Goal: Information Seeking & Learning: Learn about a topic

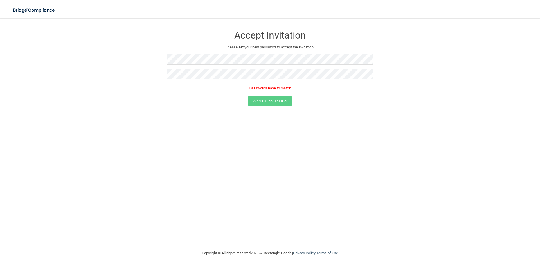
click at [137, 70] on form "Accept Invitation Please set your new password to accept the invitation Passwor…" at bounding box center [270, 68] width 518 height 89
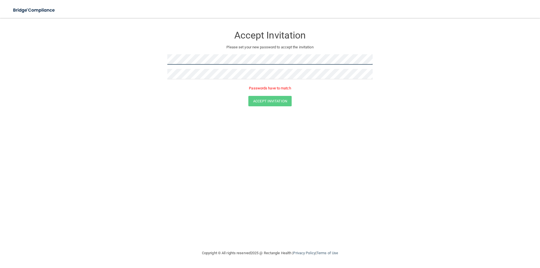
click at [136, 61] on form "Accept Invitation Please set your new password to accept the invitation Passwor…" at bounding box center [270, 68] width 518 height 89
click at [140, 55] on form "Accept Invitation Please set your new password to accept the invitation Passwor…" at bounding box center [270, 68] width 518 height 89
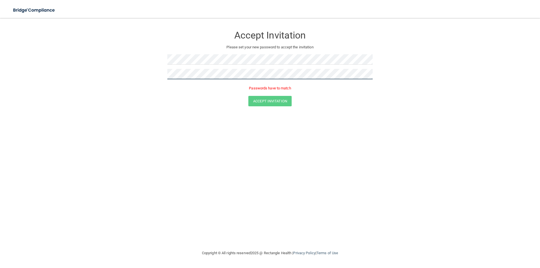
click at [134, 75] on form "Accept Invitation Please set your new password to accept the invitation Passwor…" at bounding box center [270, 68] width 518 height 89
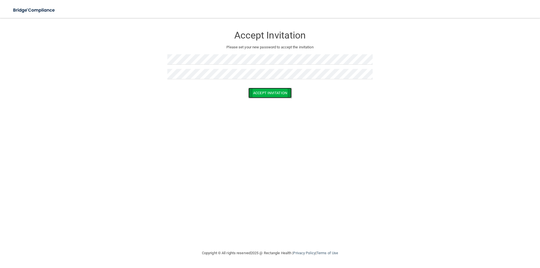
click at [267, 92] on button "Accept Invitation" at bounding box center [269, 93] width 43 height 10
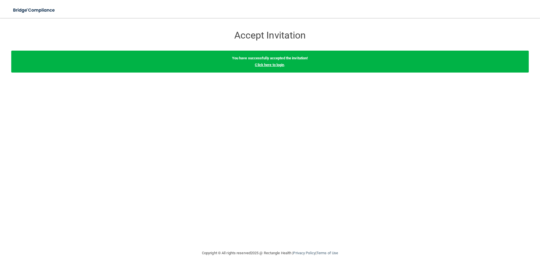
click at [266, 65] on link "Click here to login" at bounding box center [269, 65] width 29 height 4
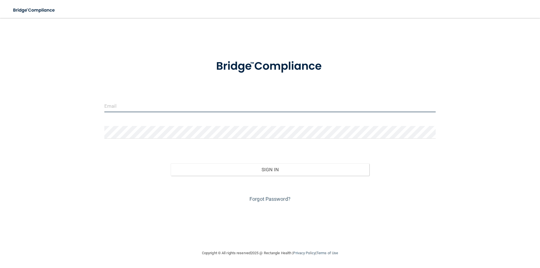
type input "[EMAIL_ADDRESS][DOMAIN_NAME]"
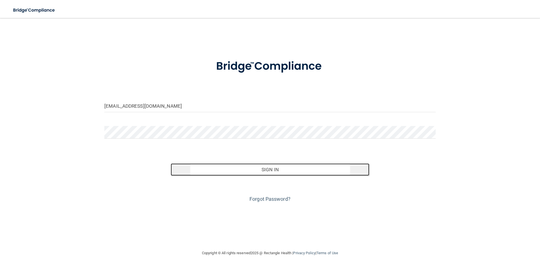
click at [283, 170] on button "Sign In" at bounding box center [270, 170] width 199 height 12
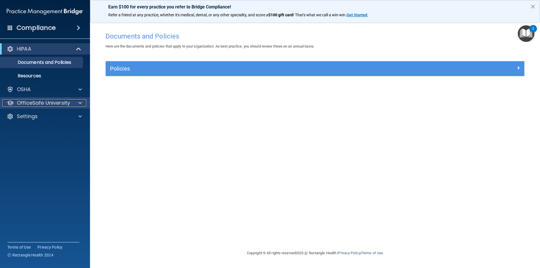
click at [73, 105] on div at bounding box center [79, 103] width 14 height 7
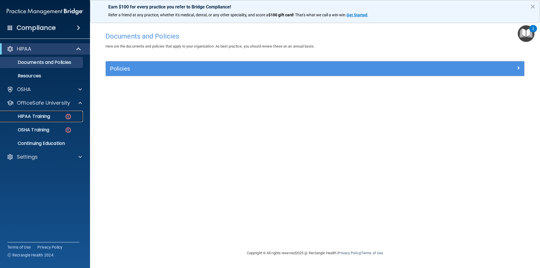
click at [38, 115] on p "HIPAA Training" at bounding box center [27, 117] width 46 height 6
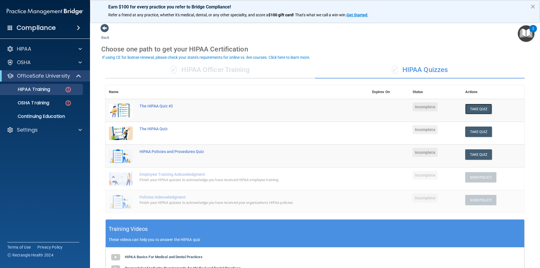
drag, startPoint x: 478, startPoint y: 109, endPoint x: 292, endPoint y: 118, distance: 186.3
click at [292, 118] on tr "The HIPAA Quiz #2 Incomplete Take Quiz Download Certificate" at bounding box center [315, 110] width 419 height 23
click at [50, 74] on p "OfficeSafe University" at bounding box center [43, 76] width 53 height 7
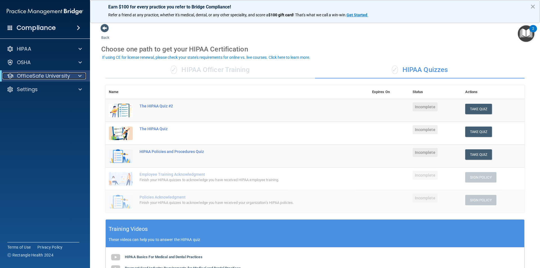
click at [50, 74] on p "OfficeSafe University" at bounding box center [43, 76] width 53 height 7
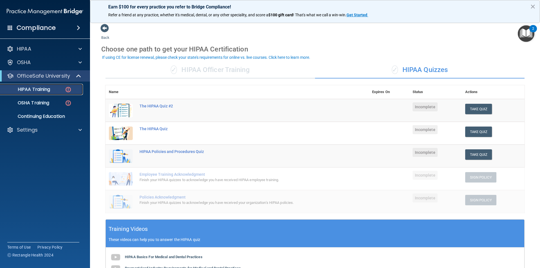
click at [42, 87] on p "HIPAA Training" at bounding box center [27, 90] width 46 height 6
click at [104, 29] on span at bounding box center [104, 28] width 8 height 8
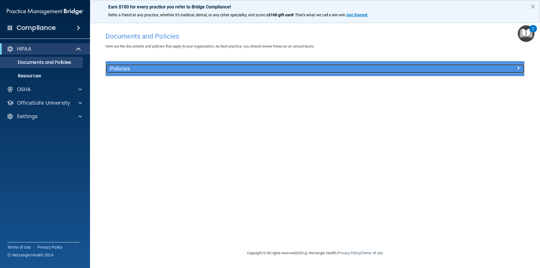
click at [514, 68] on div at bounding box center [472, 67] width 105 height 7
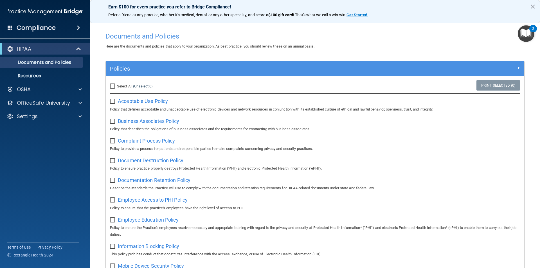
click at [114, 87] on input "Select All (Unselect 0) Unselect All" at bounding box center [113, 86] width 6 height 5
checkbox input "true"
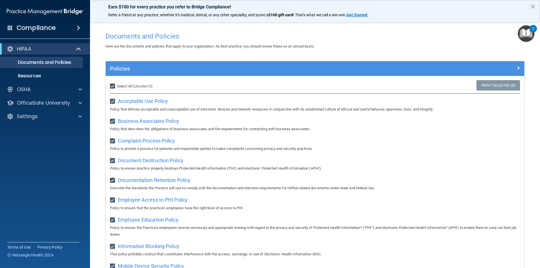
checkbox input "true"
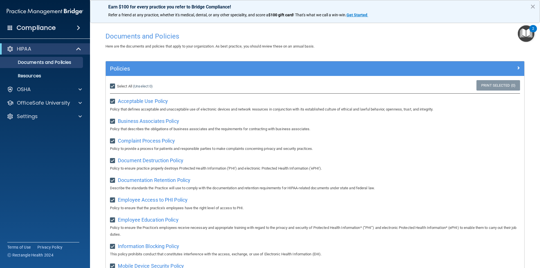
checkbox input "true"
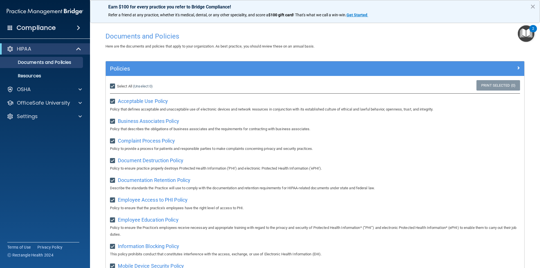
checkbox input "true"
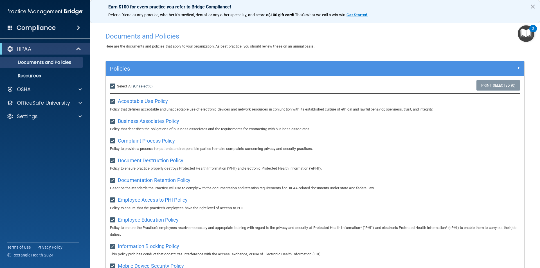
checkbox input "true"
click at [112, 87] on input "Select All (Unselect 21) Unselect All" at bounding box center [113, 86] width 6 height 5
checkbox input "false"
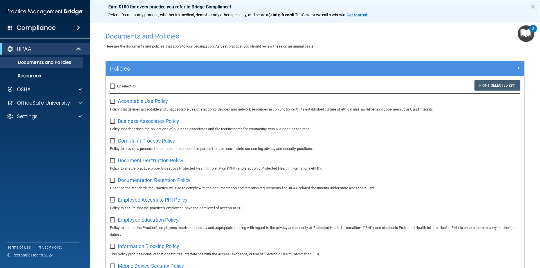
checkbox input "false"
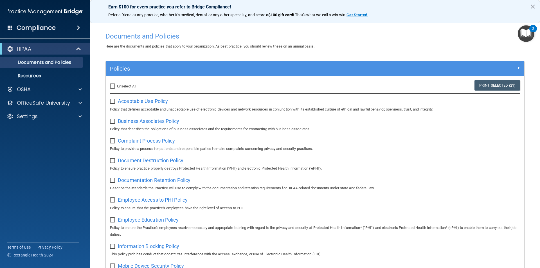
checkbox input "false"
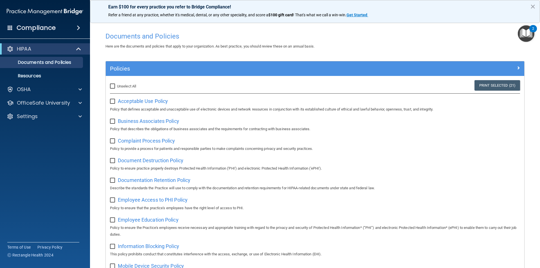
checkbox input "false"
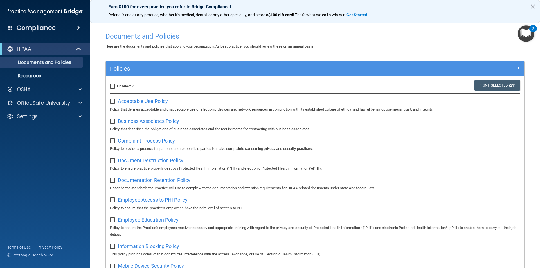
checkbox input "false"
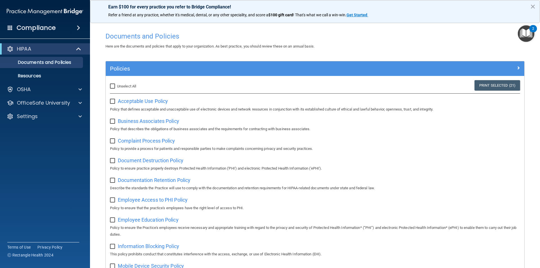
checkbox input "false"
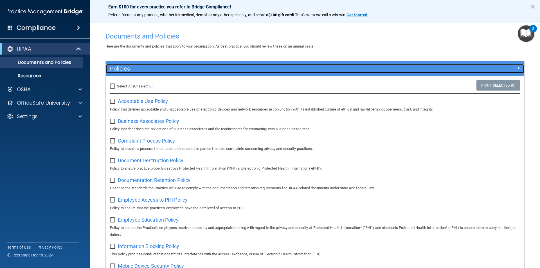
click at [512, 68] on div at bounding box center [472, 67] width 105 height 7
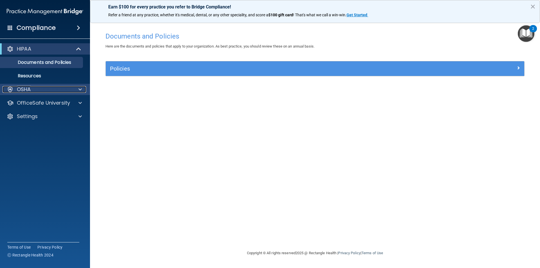
click at [45, 89] on div "OSHA" at bounding box center [38, 89] width 70 height 7
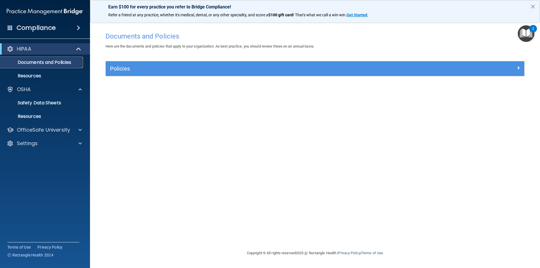
click at [60, 62] on p "Documents and Policies" at bounding box center [42, 63] width 77 height 6
click at [55, 101] on p "Safety Data Sheets" at bounding box center [42, 103] width 77 height 6
click at [80, 48] on span at bounding box center [79, 49] width 3 height 7
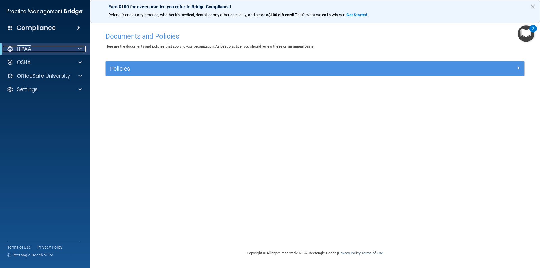
click at [80, 48] on span at bounding box center [79, 49] width 3 height 7
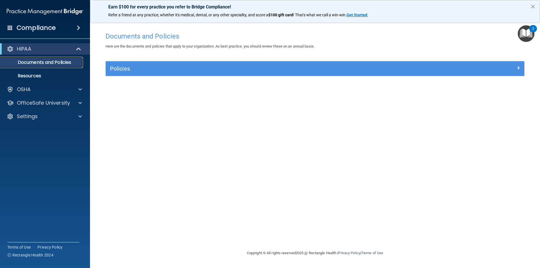
click at [32, 61] on p "Documents and Policies" at bounding box center [42, 63] width 77 height 6
click at [30, 89] on p "OSHA" at bounding box center [24, 89] width 14 height 7
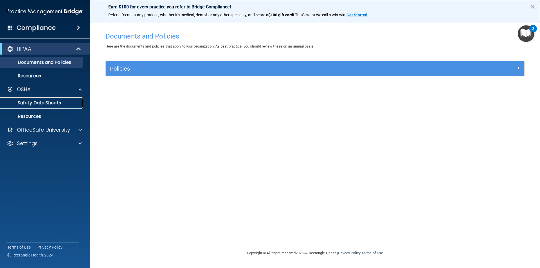
click at [34, 102] on p "Safety Data Sheets" at bounding box center [42, 103] width 77 height 6
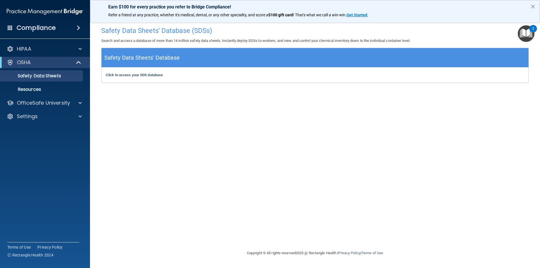
click at [78, 27] on span at bounding box center [78, 27] width 3 height 7
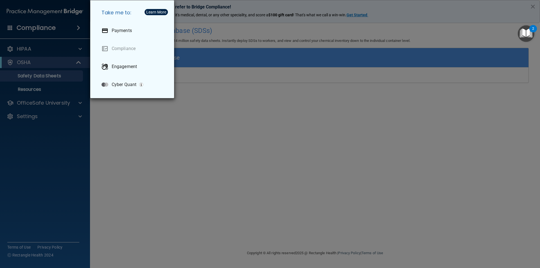
click at [135, 147] on div "Take me to: Payments Compliance Engagement Cyber Quant" at bounding box center [270, 134] width 540 height 268
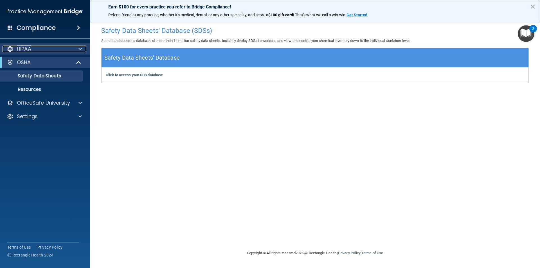
click at [26, 49] on p "HIPAA" at bounding box center [24, 49] width 14 height 7
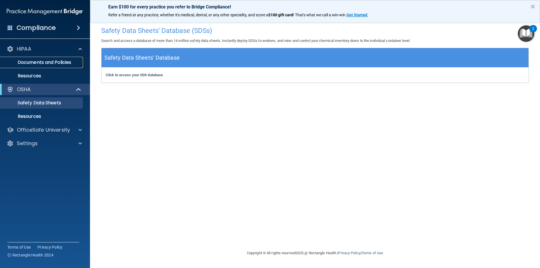
click at [29, 63] on p "Documents and Policies" at bounding box center [42, 63] width 77 height 6
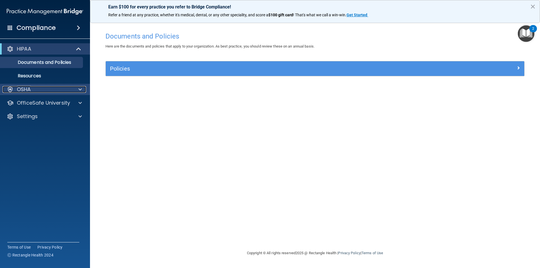
click at [81, 87] on span at bounding box center [80, 89] width 3 height 7
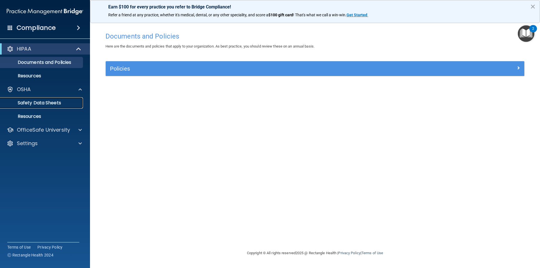
click at [45, 102] on p "Safety Data Sheets" at bounding box center [42, 103] width 77 height 6
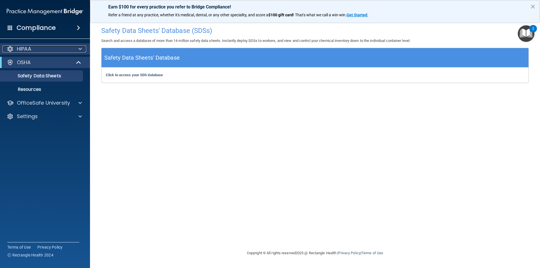
click at [80, 47] on span at bounding box center [80, 49] width 3 height 7
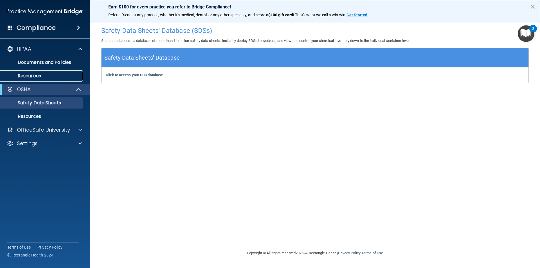
click at [31, 75] on p "Resources" at bounding box center [42, 76] width 77 height 6
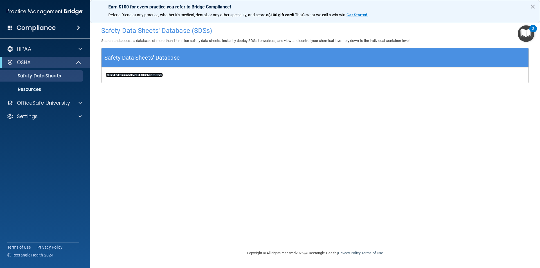
click at [142, 76] on b "Click to access your SDS database" at bounding box center [134, 75] width 57 height 4
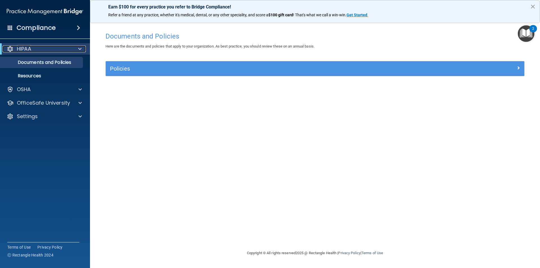
click at [21, 49] on p "HIPAA" at bounding box center [24, 49] width 14 height 7
click at [31, 62] on p "Documents and Policies" at bounding box center [42, 63] width 77 height 6
click at [24, 89] on p "OSHA" at bounding box center [24, 89] width 14 height 7
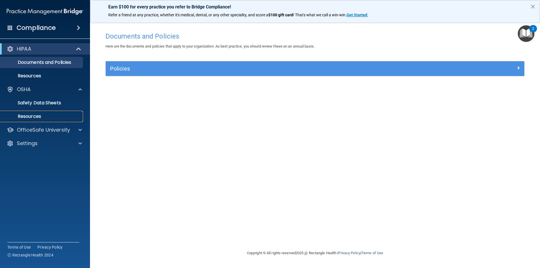
click at [24, 117] on p "Resources" at bounding box center [42, 117] width 77 height 6
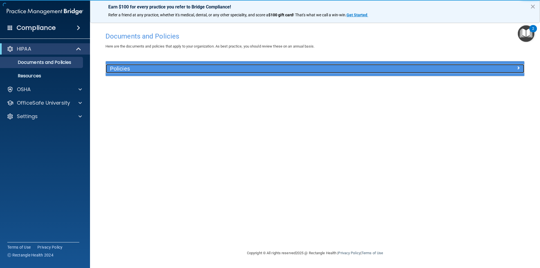
click at [518, 68] on span at bounding box center [518, 67] width 3 height 7
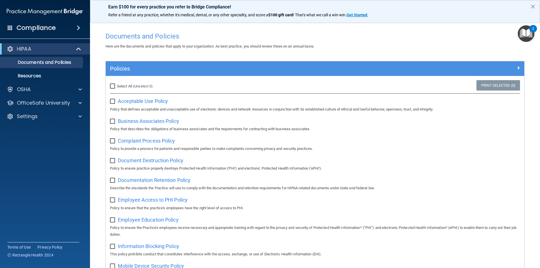
click at [77, 27] on span at bounding box center [78, 27] width 3 height 7
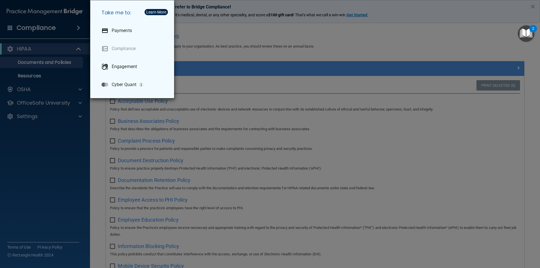
click at [54, 142] on div "Take me to: Payments Compliance Engagement Cyber Quant" at bounding box center [270, 134] width 540 height 268
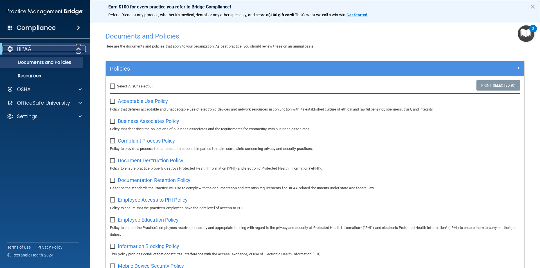
click at [27, 48] on p "HIPAA" at bounding box center [24, 49] width 14 height 7
click at [79, 48] on span at bounding box center [79, 49] width 3 height 7
click at [24, 75] on p "Resources" at bounding box center [42, 76] width 77 height 6
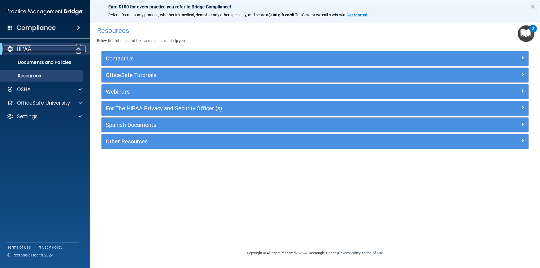
click at [32, 49] on div "HIPAA" at bounding box center [38, 49] width 70 height 7
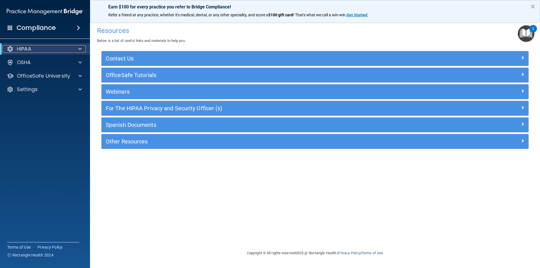
click at [27, 51] on p "HIPAA" at bounding box center [24, 49] width 14 height 7
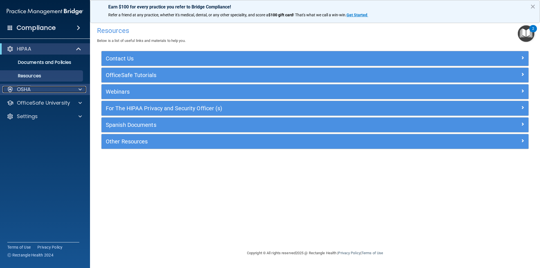
click at [79, 88] on span at bounding box center [80, 89] width 3 height 7
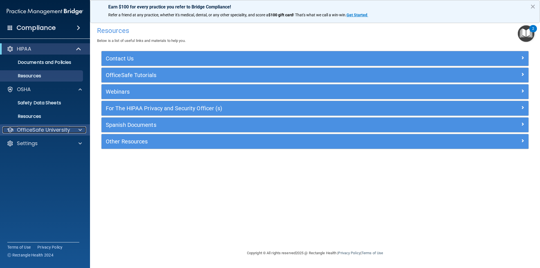
click at [81, 130] on span at bounding box center [80, 130] width 3 height 7
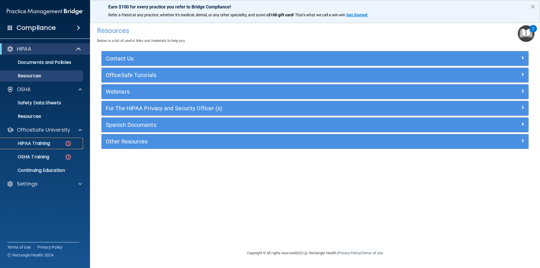
click at [36, 142] on p "HIPAA Training" at bounding box center [27, 144] width 46 height 6
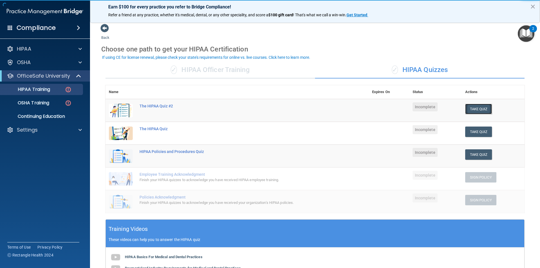
click at [474, 107] on button "Take Quiz" at bounding box center [478, 109] width 27 height 10
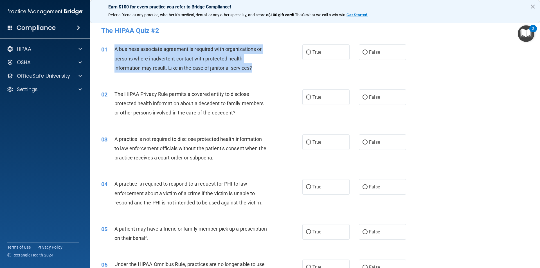
drag, startPoint x: 115, startPoint y: 49, endPoint x: 254, endPoint y: 68, distance: 140.3
click at [254, 68] on div "A business associate agreement is required with organizations or persons where …" at bounding box center [193, 58] width 157 height 28
copy span "A business associate agreement is required with organizations or persons where …"
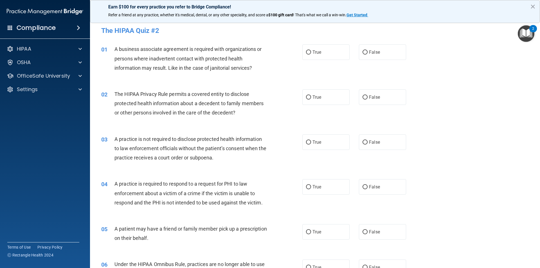
click at [270, 80] on div "01 A business associate agreement is required with organizations or persons whe…" at bounding box center [315, 59] width 436 height 45
click at [364, 52] on input "False" at bounding box center [365, 52] width 5 height 4
radio input "true"
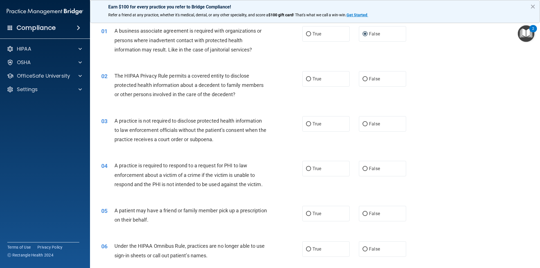
scroll to position [28, 0]
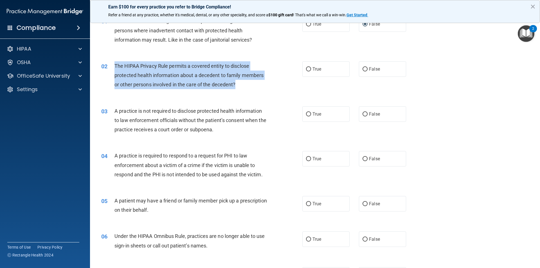
drag, startPoint x: 115, startPoint y: 65, endPoint x: 247, endPoint y: 84, distance: 133.4
click at [247, 84] on div "The HIPAA Privacy Rule permits a covered entity to disclose protected health in…" at bounding box center [193, 75] width 157 height 28
copy span "The HIPAA Privacy Rule permits a covered entity to disclose protected health in…"
click at [307, 70] on input "True" at bounding box center [308, 69] width 5 height 4
radio input "true"
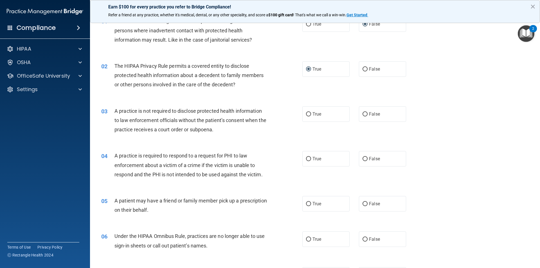
drag, startPoint x: 469, startPoint y: 102, endPoint x: 460, endPoint y: 99, distance: 9.6
click at [469, 102] on div "03 A practice is not required to disclose protected health information to law e…" at bounding box center [315, 121] width 436 height 45
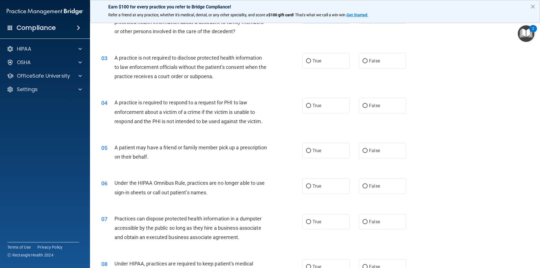
scroll to position [84, 0]
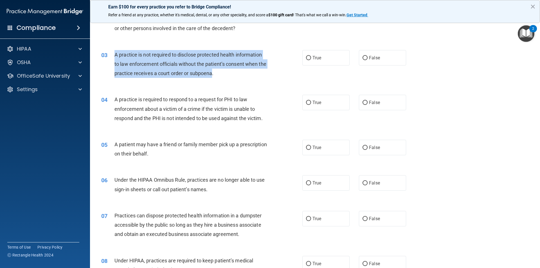
drag, startPoint x: 220, startPoint y: 73, endPoint x: 112, endPoint y: 54, distance: 109.3
click at [112, 54] on div "03 A practice is not required to disclose protected health information to law e…" at bounding box center [202, 65] width 218 height 31
copy div "A practice is not required to disclose protected health information to law enfo…"
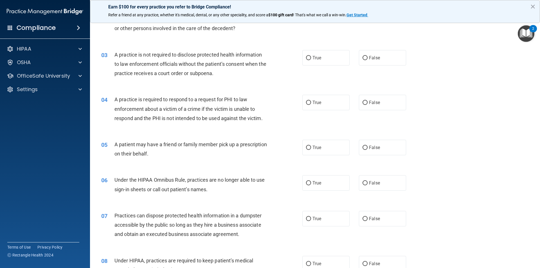
click at [272, 73] on div "03 A practice is not required to disclose protected health information to law e…" at bounding box center [202, 65] width 218 height 31
click at [363, 59] on input "False" at bounding box center [365, 58] width 5 height 4
radio input "true"
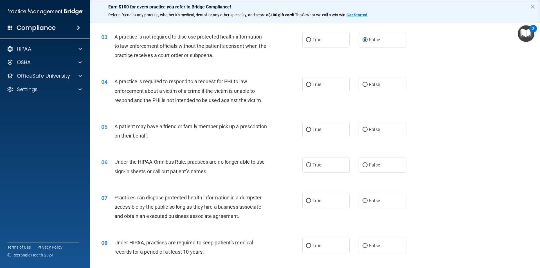
scroll to position [113, 0]
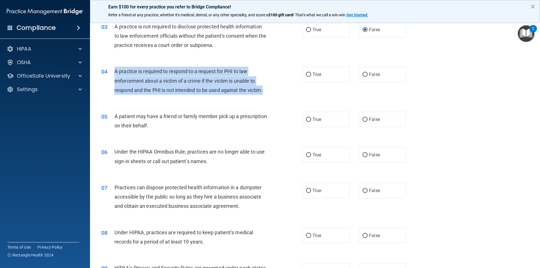
drag, startPoint x: 114, startPoint y: 71, endPoint x: 267, endPoint y: 90, distance: 153.7
click at [267, 90] on div "A practice is required to respond to a request for PHI to law enforcement about…" at bounding box center [193, 81] width 157 height 28
copy span "A practice is required to respond to a request for PHI to law enforcement about…"
click at [309, 74] on input "True" at bounding box center [308, 75] width 5 height 4
radio input "true"
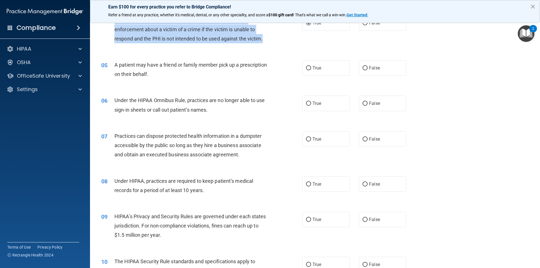
scroll to position [169, 0]
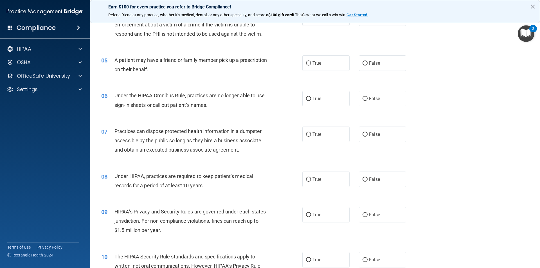
click at [270, 76] on div "05 A patient may have a friend or family member pick up a prescription on their…" at bounding box center [202, 65] width 218 height 21
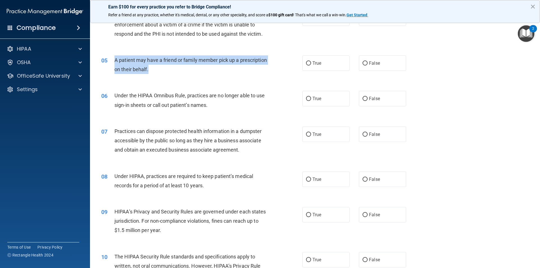
drag, startPoint x: 114, startPoint y: 59, endPoint x: 180, endPoint y: 68, distance: 66.5
click at [180, 68] on div "A patient may have a friend or family member pick up a prescription on their be…" at bounding box center [193, 64] width 157 height 19
copy span "A patient may have a friend or family member pick up a prescription on their be…"
click at [307, 65] on input "True" at bounding box center [308, 63] width 5 height 4
radio input "true"
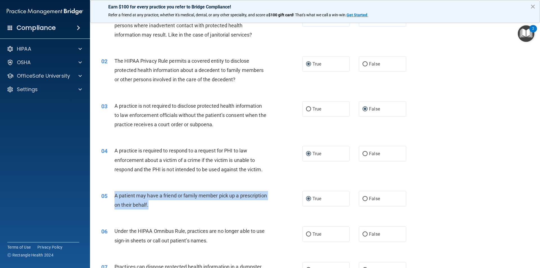
scroll to position [28, 0]
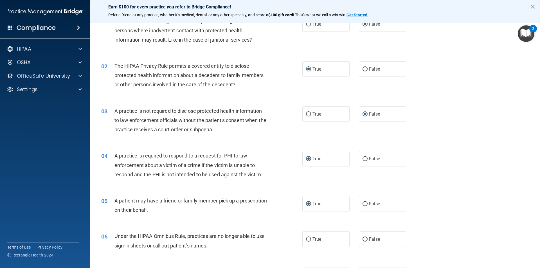
click at [471, 141] on div "03 A practice is not required to disclose protected health information to law e…" at bounding box center [315, 121] width 436 height 45
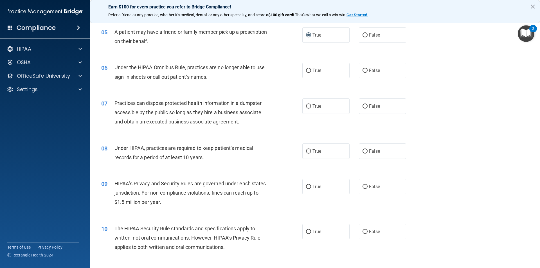
scroll to position [225, 0]
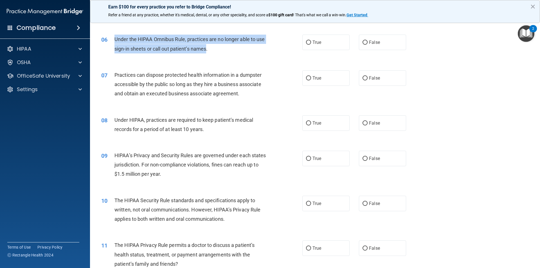
drag, startPoint x: 207, startPoint y: 48, endPoint x: 114, endPoint y: 37, distance: 94.0
click at [114, 37] on div "06 Under the HIPAA Omnibus Rule, practices are no longer able to use sign-in sh…" at bounding box center [202, 45] width 218 height 21
copy div "Under the HIPAA Omnibus Rule, practices are no longer able to use sign-in sheet…"
click at [363, 42] on input "False" at bounding box center [365, 43] width 5 height 4
radio input "true"
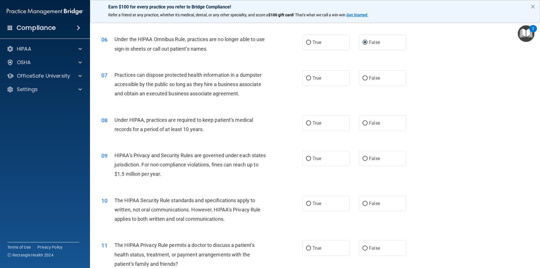
click at [465, 107] on div "07 Practices can dispose protected health information in a dumpster accessible …" at bounding box center [315, 85] width 436 height 45
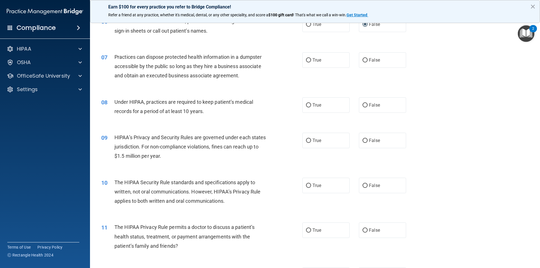
scroll to position [253, 0]
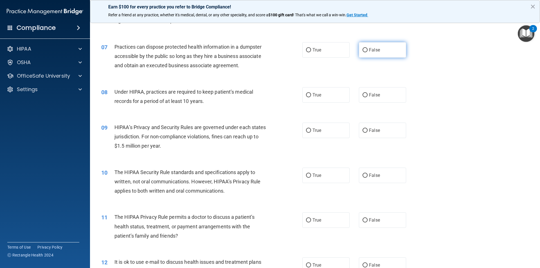
click at [363, 48] on input "False" at bounding box center [365, 50] width 5 height 4
radio input "true"
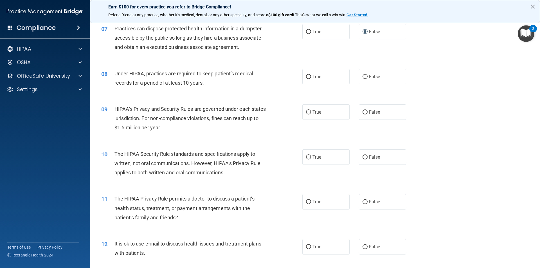
scroll to position [281, 0]
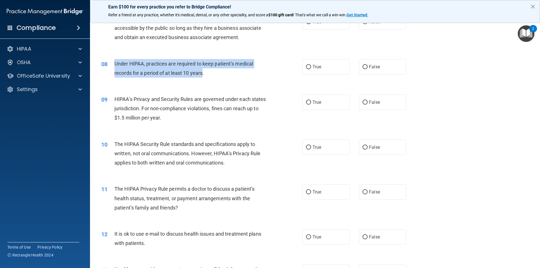
drag, startPoint x: 203, startPoint y: 73, endPoint x: 112, endPoint y: 63, distance: 91.8
click at [112, 63] on div "08 Under HIPAA, practices are required to keep patient’s medical records for a …" at bounding box center [202, 69] width 218 height 21
copy div "Under HIPAA, practices are required to keep patient’s medical records for a per…"
click at [363, 65] on input "False" at bounding box center [365, 67] width 5 height 4
radio input "true"
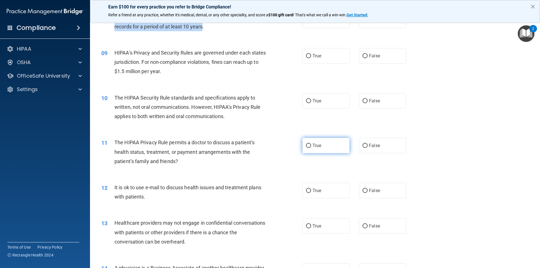
scroll to position [338, 0]
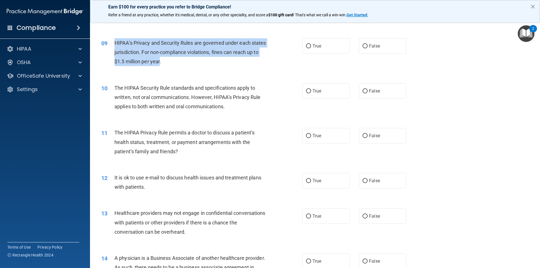
drag, startPoint x: 173, startPoint y: 61, endPoint x: 114, endPoint y: 43, distance: 61.7
click at [114, 43] on div "09 HIPAA’s Privacy and Security Rules are governed under each states jurisdicti…" at bounding box center [202, 53] width 218 height 31
copy div "HIPAA’s Privacy and Security Rules are governed under each states jurisdiction.…"
click at [306, 45] on input "True" at bounding box center [308, 46] width 5 height 4
radio input "true"
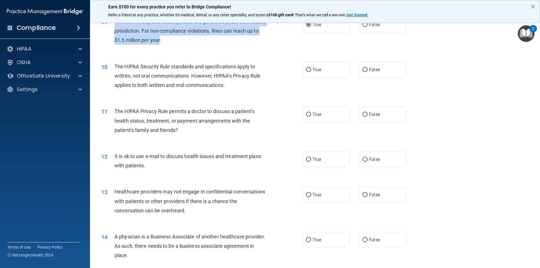
scroll to position [394, 0]
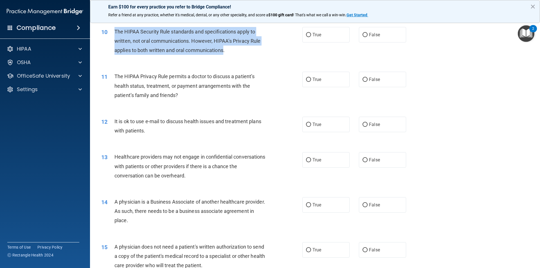
drag, startPoint x: 224, startPoint y: 50, endPoint x: 114, endPoint y: 31, distance: 111.7
click at [114, 31] on div "10 The HIPAA Security Rule standards and specifications apply to written, not o…" at bounding box center [202, 42] width 218 height 31
copy div "The HIPAA Security Rule standards and specifications apply to written, not oral…"
click at [363, 37] on input "False" at bounding box center [365, 35] width 5 height 4
radio input "true"
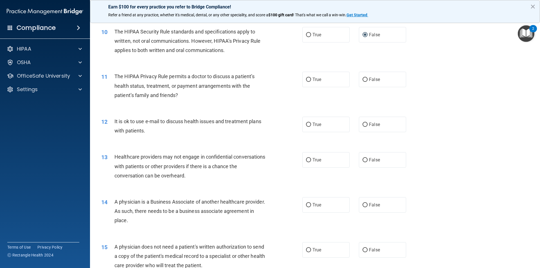
click at [431, 93] on div "11 The HIPAA Privacy Rule permits a doctor to discuss a patient’s health status…" at bounding box center [315, 87] width 436 height 45
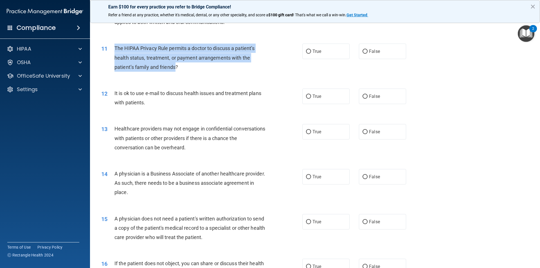
drag, startPoint x: 176, startPoint y: 68, endPoint x: 115, endPoint y: 48, distance: 63.7
click at [115, 48] on span "The HIPAA Privacy Rule permits a doctor to discuss a patient’s health status, t…" at bounding box center [185, 57] width 140 height 24
copy span "The HIPAA Privacy Rule permits a doctor to discuss a patient’s health status, t…"
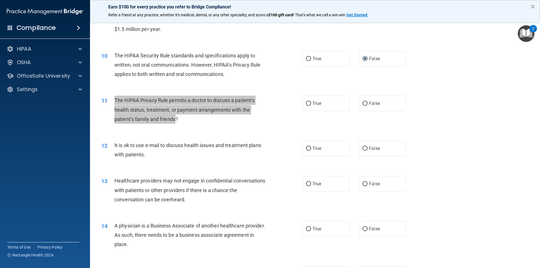
scroll to position [366, 0]
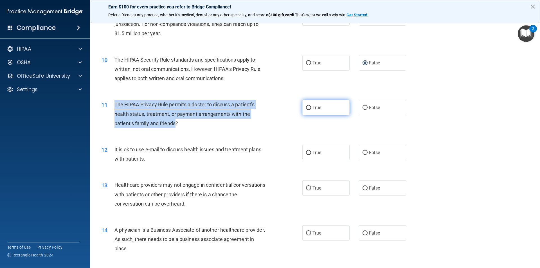
click at [306, 108] on input "True" at bounding box center [308, 108] width 5 height 4
radio input "true"
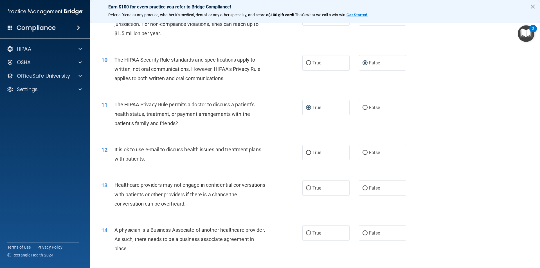
click at [274, 127] on div "11 The HIPAA Privacy Rule permits a doctor to discuss a patient’s health status…" at bounding box center [202, 115] width 218 height 31
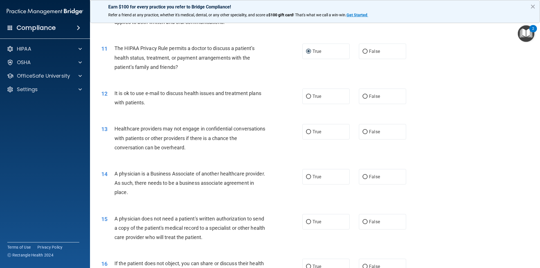
scroll to position [450, 0]
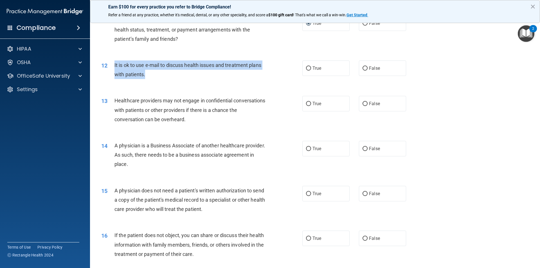
drag, startPoint x: 145, startPoint y: 74, endPoint x: 109, endPoint y: 64, distance: 36.9
click at [109, 64] on div "12 It is ok to use e-mail to discuss health issues and treatment plans with pat…" at bounding box center [202, 71] width 218 height 21
click at [308, 69] on input "True" at bounding box center [308, 68] width 5 height 4
radio input "true"
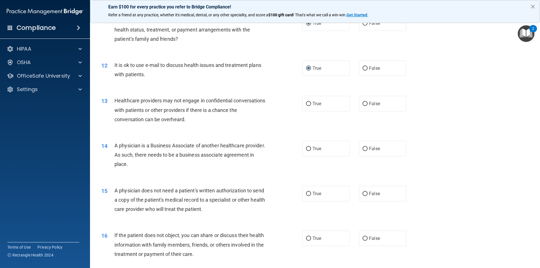
click at [456, 99] on div "13 Healthcare providers may not engage in confidential conversations with patie…" at bounding box center [315, 111] width 436 height 45
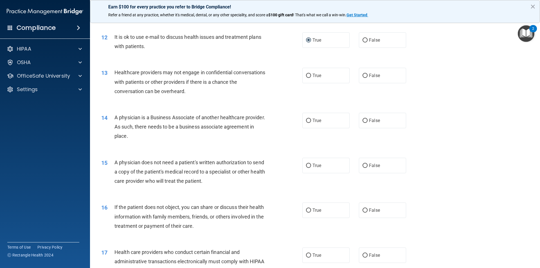
scroll to position [507, 0]
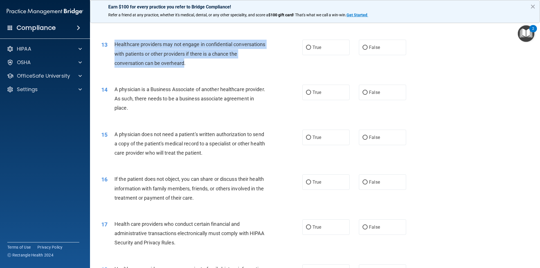
drag, startPoint x: 192, startPoint y: 63, endPoint x: 115, endPoint y: 45, distance: 79.2
click at [115, 45] on span "Healthcare providers may not engage in confidential conversations with patients…" at bounding box center [190, 53] width 151 height 24
click at [363, 46] on input "False" at bounding box center [365, 48] width 5 height 4
radio input "true"
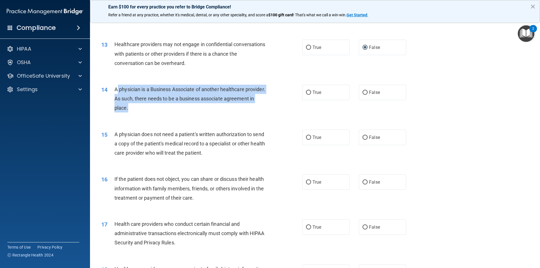
drag, startPoint x: 158, startPoint y: 107, endPoint x: 115, endPoint y: 91, distance: 45.4
click at [115, 91] on span "A physician is a Business Associate of another healthcare provider. As such, th…" at bounding box center [190, 98] width 151 height 24
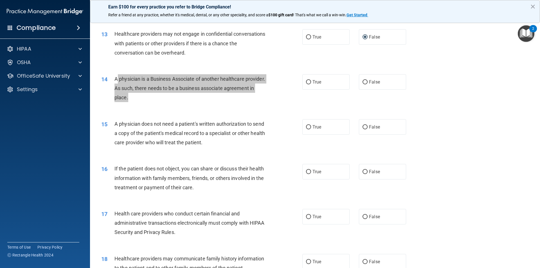
scroll to position [535, 0]
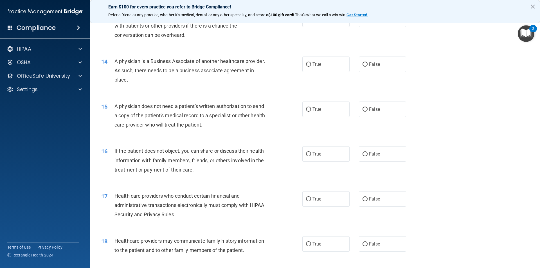
click at [487, 144] on div "16 If the patient does not object, you can share or discuss their health inform…" at bounding box center [315, 161] width 436 height 45
click at [364, 67] on label "False" at bounding box center [382, 64] width 47 height 15
click at [364, 67] on input "False" at bounding box center [365, 64] width 5 height 4
radio input "true"
click at [447, 113] on div "15 A physician does not need a patient's written authorization to send a copy o…" at bounding box center [315, 117] width 436 height 45
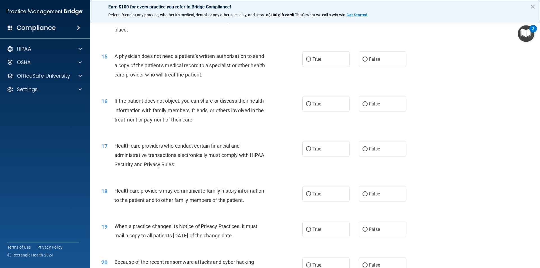
scroll to position [595, 0]
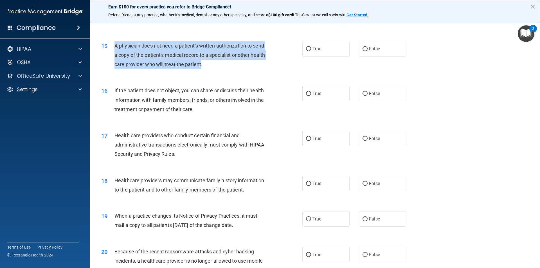
drag, startPoint x: 216, startPoint y: 66, endPoint x: 116, endPoint y: 46, distance: 101.6
click at [115, 46] on span "A physician does not need a patient's written authorization to send a copy of t…" at bounding box center [190, 55] width 151 height 24
click at [306, 50] on input "True" at bounding box center [308, 49] width 5 height 4
radio input "true"
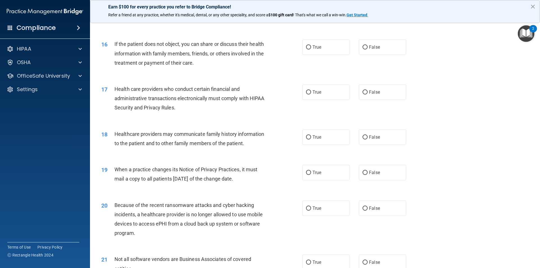
scroll to position [652, 0]
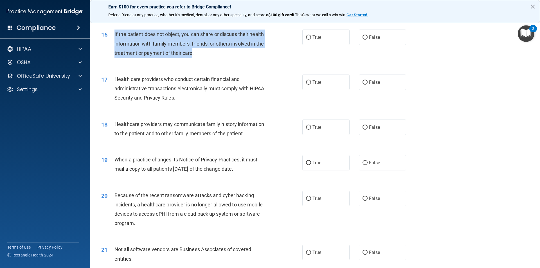
drag, startPoint x: 192, startPoint y: 53, endPoint x: 113, endPoint y: 34, distance: 81.7
click at [113, 34] on div "16 If the patient does not object, you can share or discuss their health inform…" at bounding box center [202, 45] width 218 height 31
drag, startPoint x: 309, startPoint y: 37, endPoint x: 306, endPoint y: 39, distance: 3.7
click at [308, 37] on input "True" at bounding box center [308, 37] width 5 height 4
radio input "true"
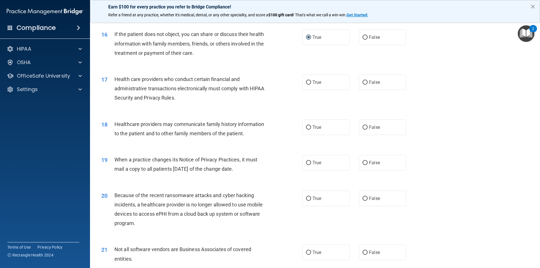
click at [474, 127] on div "18 Healthcare providers may communicate family history information to the patie…" at bounding box center [315, 130] width 436 height 35
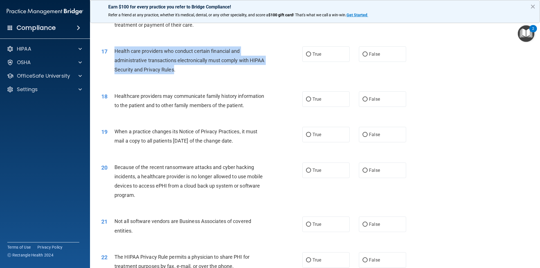
drag, startPoint x: 174, startPoint y: 70, endPoint x: 114, endPoint y: 52, distance: 62.2
click at [112, 52] on div "17 Health care providers who conduct certain financial and administrative trans…" at bounding box center [202, 61] width 218 height 31
click at [308, 53] on input "True" at bounding box center [308, 54] width 5 height 4
radio input "true"
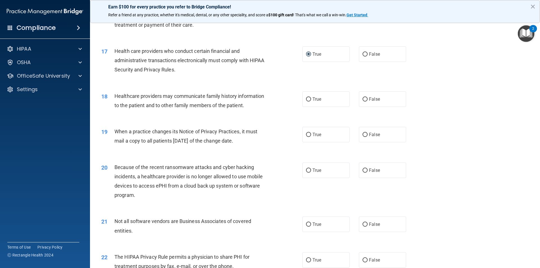
click at [442, 99] on div "18 Healthcare providers may communicate family history information to the patie…" at bounding box center [315, 101] width 436 height 35
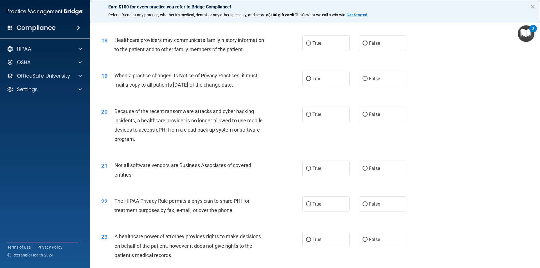
scroll to position [736, 0]
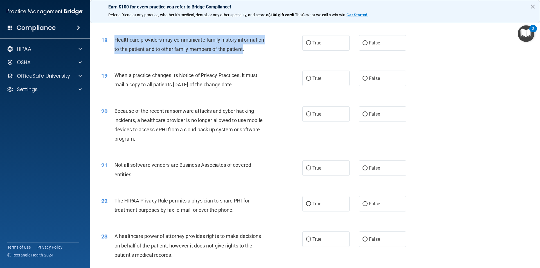
drag, startPoint x: 242, startPoint y: 49, endPoint x: 109, endPoint y: 36, distance: 134.2
click at [109, 36] on div "18 Healthcare providers may communicate family history information to the patie…" at bounding box center [202, 45] width 218 height 21
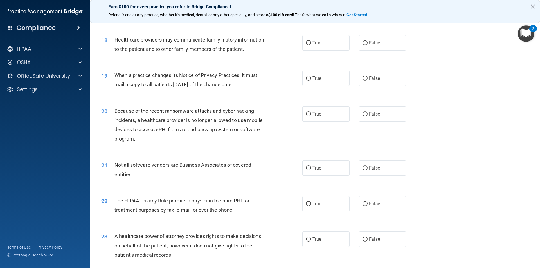
click at [496, 80] on div "19 When a practice changes its Notice of Privacy Practices, it must mail a copy…" at bounding box center [315, 81] width 436 height 35
click at [364, 44] on input "False" at bounding box center [365, 43] width 5 height 4
radio input "true"
click at [426, 83] on div "19 When a practice changes its Notice of Privacy Practices, it must mail a copy…" at bounding box center [315, 81] width 436 height 35
click at [531, 6] on button "×" at bounding box center [532, 6] width 5 height 9
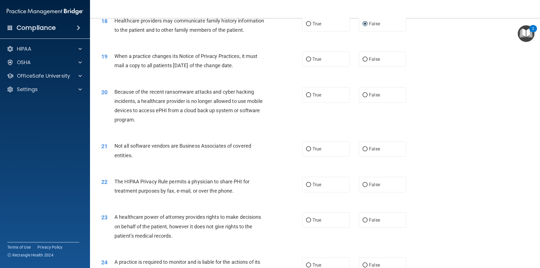
scroll to position [764, 0]
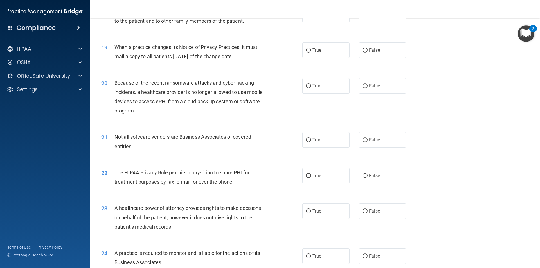
drag, startPoint x: 250, startPoint y: 56, endPoint x: 116, endPoint y: 47, distance: 134.5
click at [111, 48] on div "19 When a practice changes its Notice of Privacy Practices, it must mail a copy…" at bounding box center [202, 52] width 218 height 21
drag, startPoint x: 363, startPoint y: 52, endPoint x: 376, endPoint y: 61, distance: 15.8
click at [363, 52] on input "False" at bounding box center [365, 50] width 5 height 4
radio input "true"
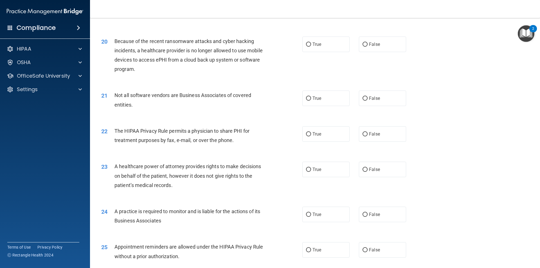
scroll to position [820, 0]
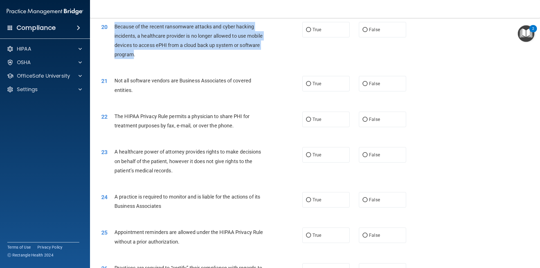
drag, startPoint x: 133, startPoint y: 53, endPoint x: 114, endPoint y: 26, distance: 33.2
click at [115, 26] on span "Because of the recent ransomware attacks and cyber hacking incidents, a healthc…" at bounding box center [189, 41] width 148 height 34
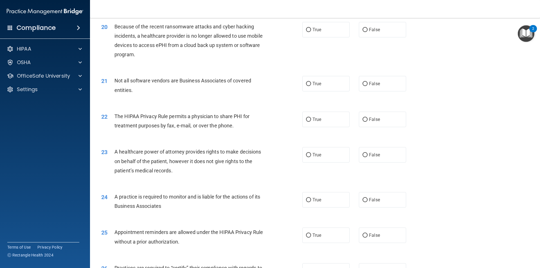
click at [460, 108] on div "22 The HIPAA Privacy Rule permits a physician to share PHI for treatment purpos…" at bounding box center [315, 122] width 436 height 35
click at [363, 29] on input "False" at bounding box center [365, 30] width 5 height 4
radio input "true"
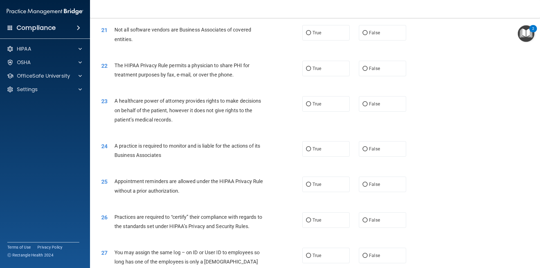
scroll to position [873, 0]
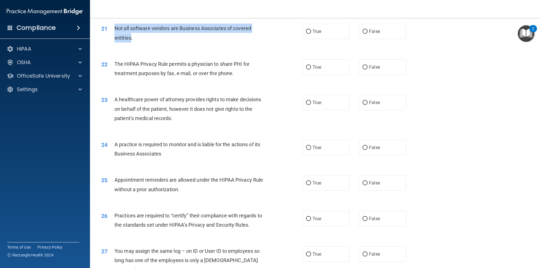
drag, startPoint x: 130, startPoint y: 38, endPoint x: 112, endPoint y: 28, distance: 21.0
click at [112, 28] on div "21 Not all software vendors are Business Associates of covered entities." at bounding box center [202, 34] width 218 height 21
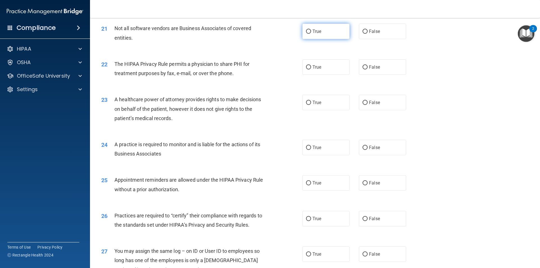
click at [313, 31] on span "True" at bounding box center [317, 31] width 9 height 5
click at [311, 31] on input "True" at bounding box center [308, 32] width 5 height 4
radio input "true"
click at [232, 73] on span "The HIPAA Privacy Rule permits a physician to share PHI for treatment purposes …" at bounding box center [182, 68] width 135 height 15
click at [307, 67] on input "True" at bounding box center [308, 67] width 5 height 4
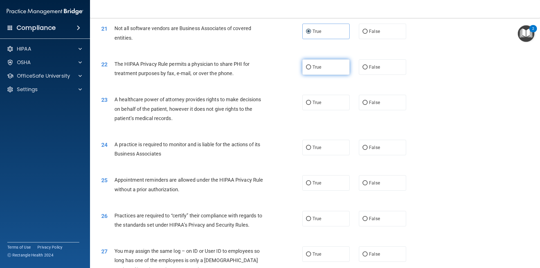
radio input "true"
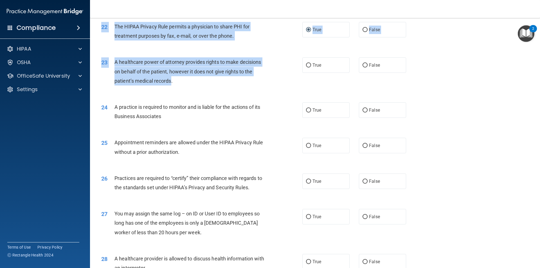
scroll to position [893, 0]
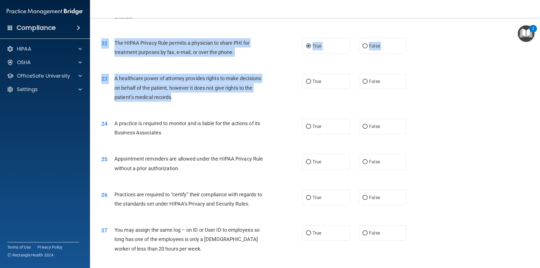
drag, startPoint x: 171, startPoint y: 44, endPoint x: 117, endPoint y: 23, distance: 58.0
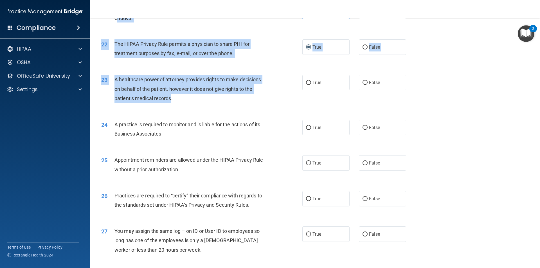
click at [121, 70] on div "23 A healthcare power of attorney provides rights to make decisions on behalf o…" at bounding box center [315, 90] width 436 height 45
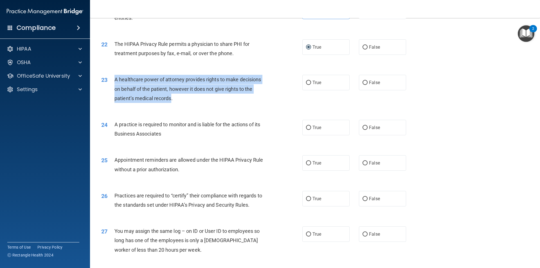
drag, startPoint x: 114, startPoint y: 79, endPoint x: 171, endPoint y: 98, distance: 60.4
click at [171, 98] on div "23 A healthcare power of attorney provides rights to make decisions on behalf o…" at bounding box center [202, 90] width 218 height 31
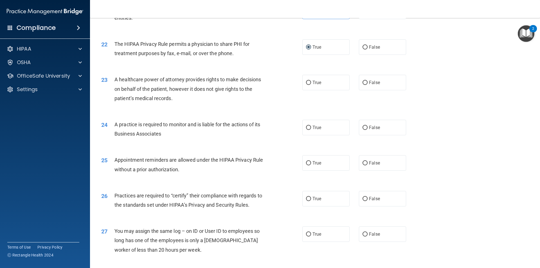
click at [455, 128] on div "24 A practice is required to monitor and is liable for the actions of its Busin…" at bounding box center [315, 130] width 436 height 35
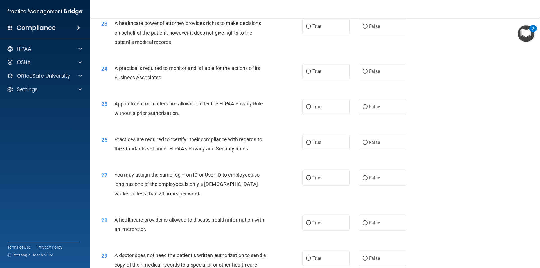
scroll to position [921, 0]
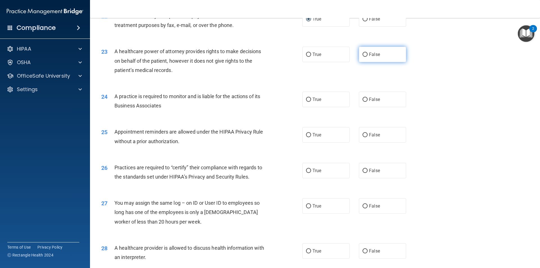
click at [365, 55] on label "False" at bounding box center [382, 54] width 47 height 15
click at [363, 55] on input "False" at bounding box center [365, 55] width 5 height 4
radio input "true"
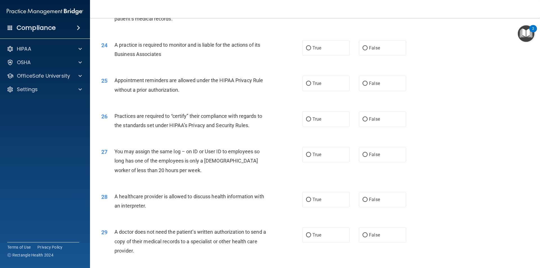
scroll to position [977, 0]
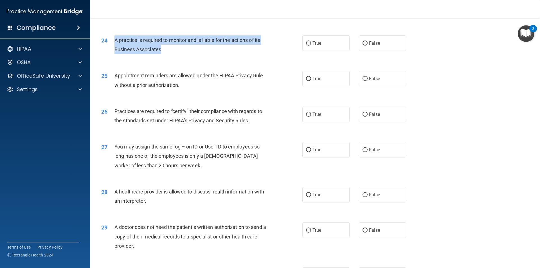
drag, startPoint x: 113, startPoint y: 39, endPoint x: 165, endPoint y: 50, distance: 52.7
click at [165, 50] on div "24 A practice is required to monitor and is liable for the actions of its Busin…" at bounding box center [202, 45] width 218 height 21
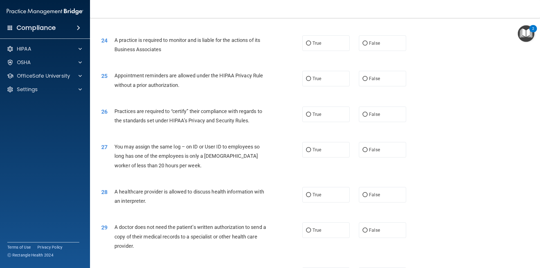
click at [457, 81] on div "25 Appointment reminders are allowed under the HIPAA Privacy Rule without a pri…" at bounding box center [315, 81] width 436 height 35
click at [310, 43] on label "True" at bounding box center [326, 42] width 47 height 15
click at [310, 43] on input "True" at bounding box center [308, 43] width 5 height 4
radio input "true"
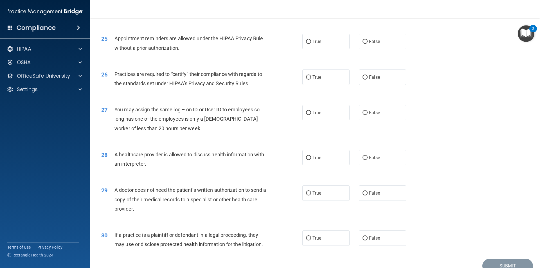
scroll to position [1024, 0]
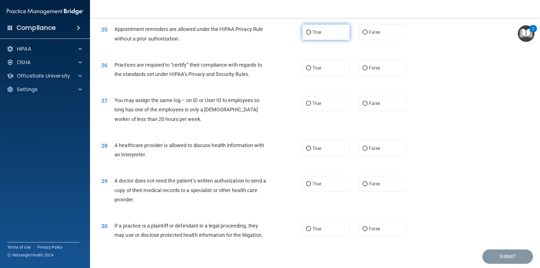
click at [306, 32] on input "True" at bounding box center [308, 32] width 5 height 4
radio input "true"
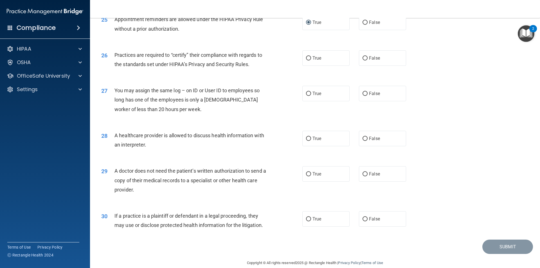
scroll to position [1042, 0]
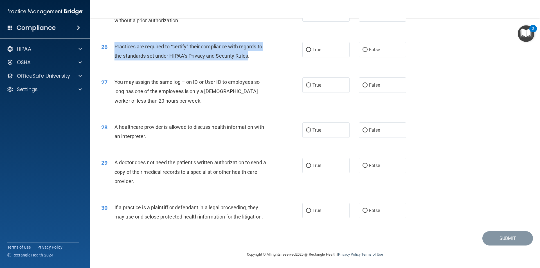
drag, startPoint x: 248, startPoint y: 55, endPoint x: 119, endPoint y: 49, distance: 129.0
click at [114, 48] on div "26 Practices are required to “certify” their compliance with regards to the sta…" at bounding box center [202, 52] width 218 height 21
click at [365, 50] on input "False" at bounding box center [365, 50] width 5 height 4
radio input "true"
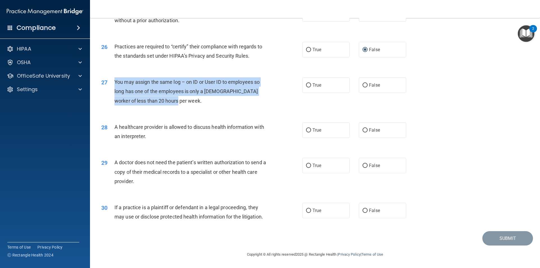
drag, startPoint x: 167, startPoint y: 100, endPoint x: 114, endPoint y: 83, distance: 55.6
click at [115, 83] on span "You may assign the same log – on ID or User ID to employees so long has one of …" at bounding box center [187, 91] width 145 height 24
click at [363, 84] on input "False" at bounding box center [365, 85] width 5 height 4
radio input "true"
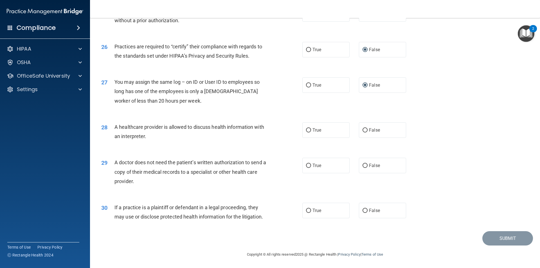
click at [436, 145] on div "28 A healthcare provider is allowed to discuss health information with an inter…" at bounding box center [315, 132] width 436 height 35
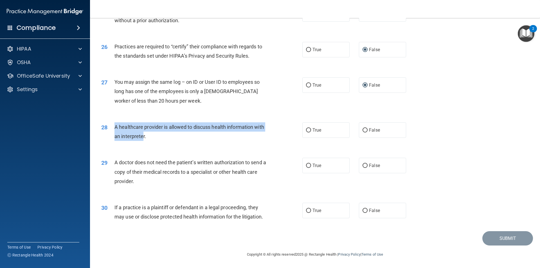
drag, startPoint x: 144, startPoint y: 137, endPoint x: 115, endPoint y: 127, distance: 30.2
click at [115, 127] on span "A healthcare provider is allowed to discuss health information with an interpre…" at bounding box center [190, 131] width 150 height 15
click at [307, 130] on input "True" at bounding box center [308, 130] width 5 height 4
radio input "true"
click at [150, 189] on div "29 A doctor does not need the patient’s written authorization to send a copy of…" at bounding box center [315, 173] width 436 height 45
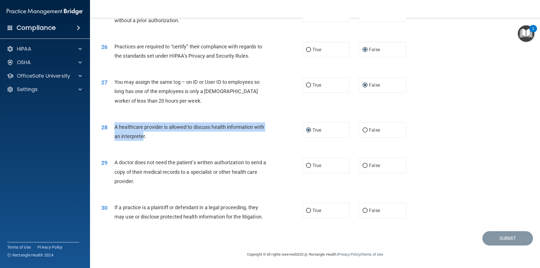
click at [145, 188] on div "29 A doctor does not need the patient’s written authorization to send a copy of…" at bounding box center [202, 173] width 218 height 31
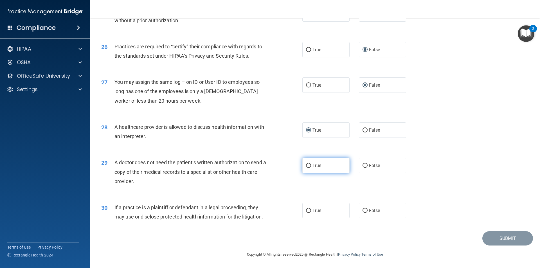
click at [306, 165] on input "True" at bounding box center [308, 166] width 5 height 4
radio input "true"
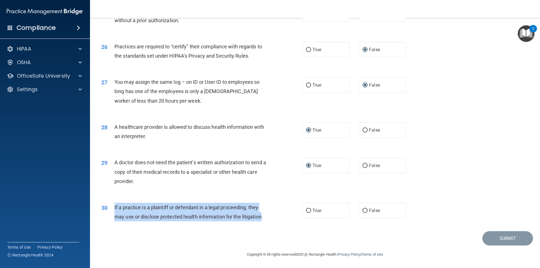
drag, startPoint x: 263, startPoint y: 217, endPoint x: 113, endPoint y: 207, distance: 150.3
click at [113, 207] on div "30 If a practice is a plaintiff or defendant in a legal proceeding, they may us…" at bounding box center [202, 213] width 218 height 21
click at [306, 209] on input "True" at bounding box center [308, 211] width 5 height 4
radio input "true"
click at [507, 238] on button "Submit" at bounding box center [508, 238] width 51 height 14
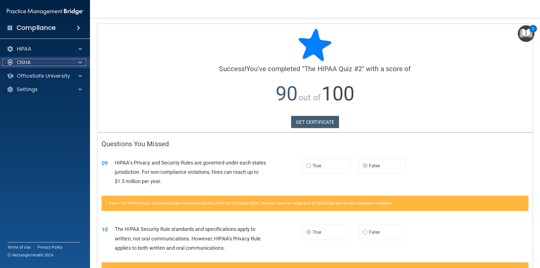
click at [80, 64] on span at bounding box center [80, 62] width 3 height 7
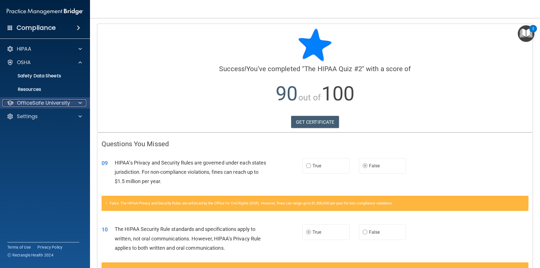
click at [79, 103] on span at bounding box center [80, 103] width 3 height 7
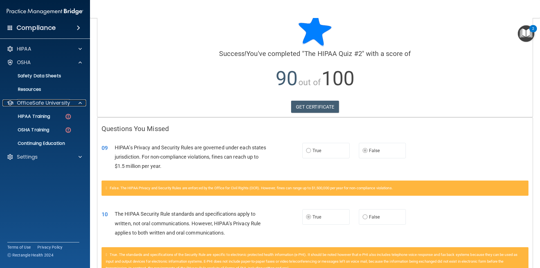
scroll to position [28, 0]
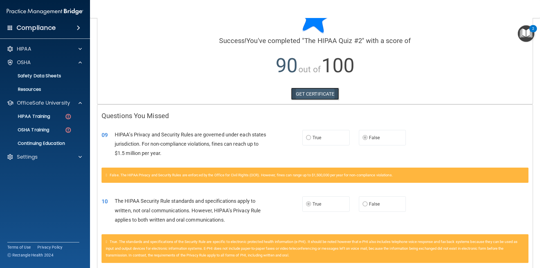
click at [306, 92] on link "GET CERTIFICATE" at bounding box center [315, 94] width 48 height 12
click at [46, 116] on p "HIPAA Training" at bounding box center [27, 117] width 46 height 6
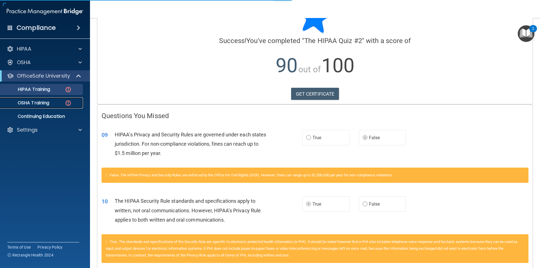
click at [40, 105] on p "OSHA Training" at bounding box center [27, 103] width 46 height 6
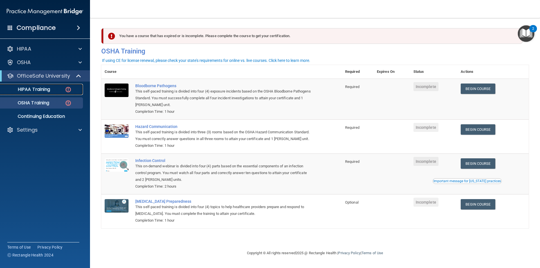
click at [36, 89] on p "HIPAA Training" at bounding box center [27, 90] width 46 height 6
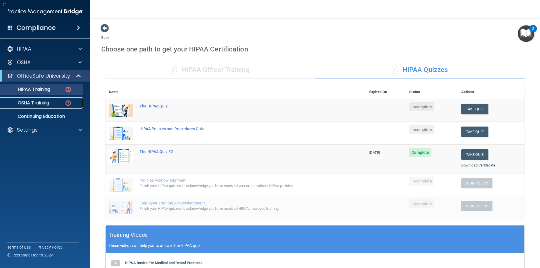
click at [35, 101] on p "OSHA Training" at bounding box center [27, 103] width 46 height 6
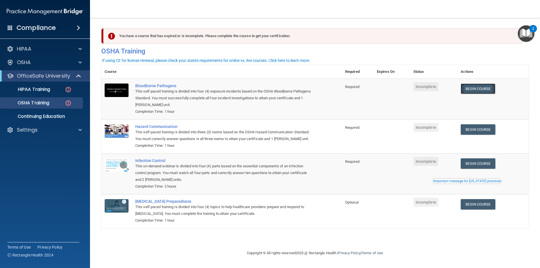
click at [472, 89] on link "Begin Course" at bounding box center [478, 89] width 34 height 10
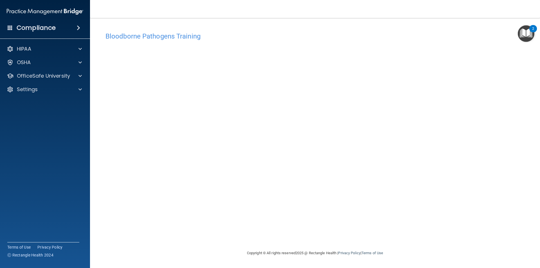
click at [472, 232] on div "Bloodborne Pathogens Training This course doesn’t expire until . Are you sure y…" at bounding box center [315, 139] width 428 height 221
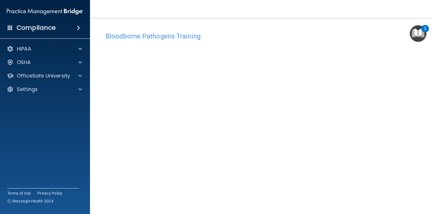
click at [415, 174] on div "Bloodborne Pathogens Training This course doesn’t expire until . Are you sure y…" at bounding box center [261, 126] width 320 height 195
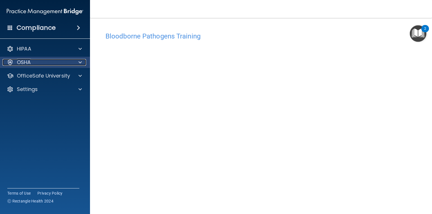
click at [82, 61] on div at bounding box center [79, 62] width 14 height 7
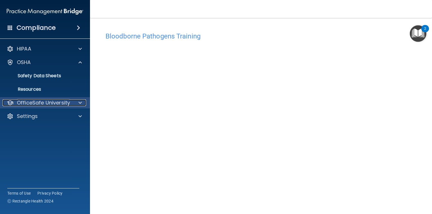
click at [80, 102] on span at bounding box center [80, 103] width 3 height 7
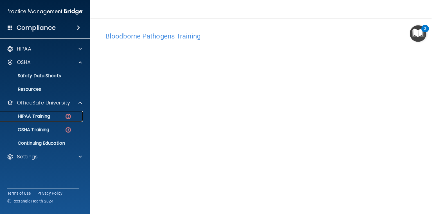
click at [41, 116] on p "HIPAA Training" at bounding box center [27, 117] width 46 height 6
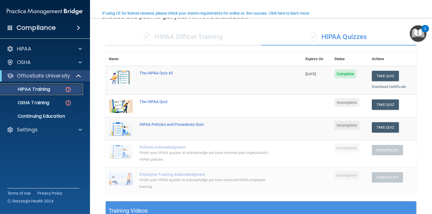
scroll to position [45, 0]
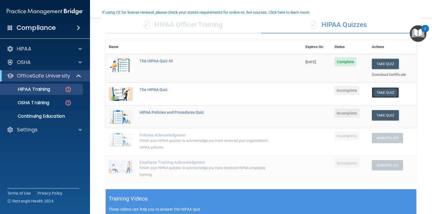
click at [377, 93] on button "Take Quiz" at bounding box center [385, 93] width 27 height 10
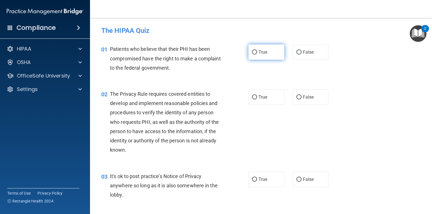
click at [252, 52] on input "True" at bounding box center [254, 52] width 5 height 4
radio input "true"
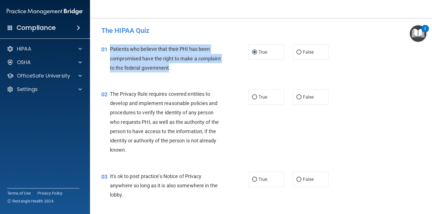
drag, startPoint x: 193, startPoint y: 68, endPoint x: 109, endPoint y: 50, distance: 85.5
click at [109, 50] on div "01 Patients who believe that their PHI has been compromised have the right to m…" at bounding box center [175, 59] width 164 height 31
copy div "Patients who believe that their PHI has been compromised have the right to make…"
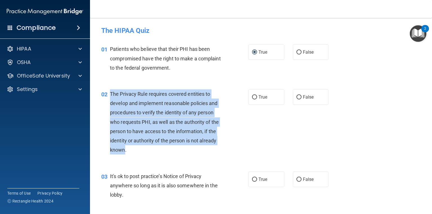
drag, startPoint x: 125, startPoint y: 151, endPoint x: 110, endPoint y: 94, distance: 59.0
click at [110, 94] on span "The Privacy Rule requires covered entities to develop and implement reasonable …" at bounding box center [164, 122] width 109 height 62
copy span "The Privacy Rule requires covered entities to develop and implement reasonable …"
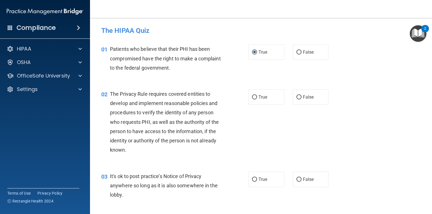
click at [334, 132] on div "02 The Privacy Rule requires covered entities to develop and implement reasonab…" at bounding box center [261, 123] width 328 height 82
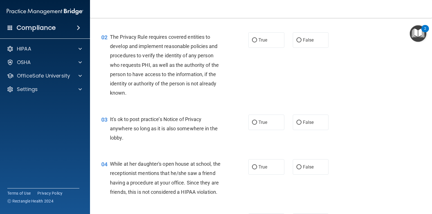
scroll to position [68, 0]
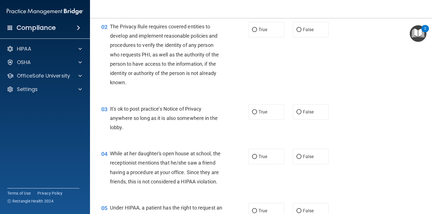
drag, startPoint x: 256, startPoint y: 30, endPoint x: 251, endPoint y: 59, distance: 29.0
click at [255, 30] on label "True" at bounding box center [266, 29] width 36 height 15
click at [252, 29] on input "True" at bounding box center [254, 30] width 5 height 4
radio input "true"
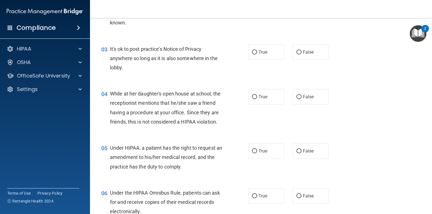
scroll to position [135, 0]
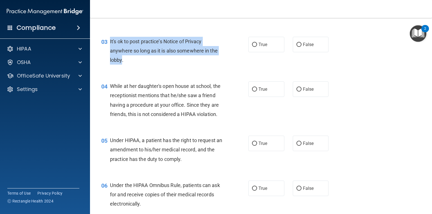
drag, startPoint x: 122, startPoint y: 60, endPoint x: 113, endPoint y: 43, distance: 19.3
click at [109, 40] on div "03 It's ok to post practice’s Notice of Privacy anywhere so long as it is also …" at bounding box center [175, 52] width 164 height 31
copy div "It's ok to post practice’s Notice of Privacy anywhere so long as it is also som…"
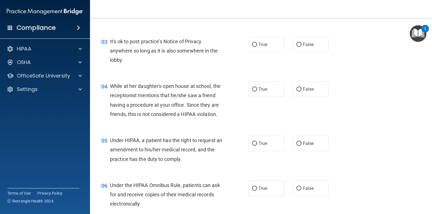
click at [229, 65] on div "03 It's ok to post practice’s Notice of Privacy anywhere so long as it is also …" at bounding box center [175, 52] width 164 height 31
click at [297, 45] on input "False" at bounding box center [299, 45] width 5 height 4
radio input "true"
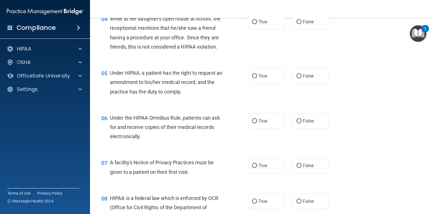
scroll to position [180, 0]
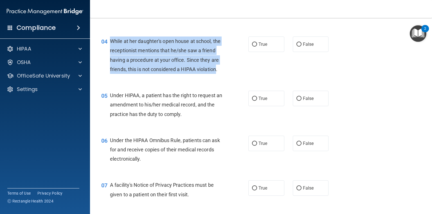
drag, startPoint x: 129, startPoint y: 79, endPoint x: 110, endPoint y: 42, distance: 41.7
click at [110, 42] on span "While at her daughter's open house at school, the receptionist mentions that he…" at bounding box center [165, 55] width 111 height 34
copy span "While at her daughter's open house at school, the receptionist mentions that he…"
drag, startPoint x: 295, startPoint y: 45, endPoint x: 272, endPoint y: 54, distance: 25.2
click at [297, 45] on input "False" at bounding box center [299, 44] width 5 height 4
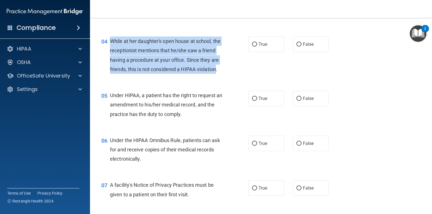
radio input "true"
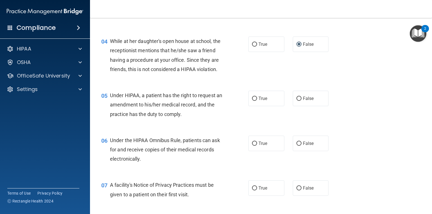
click at [221, 129] on div "05 Under HIPAA, a patient has the right to request an amendment to his/her medi…" at bounding box center [261, 106] width 328 height 45
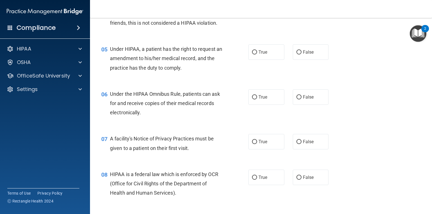
scroll to position [248, 0]
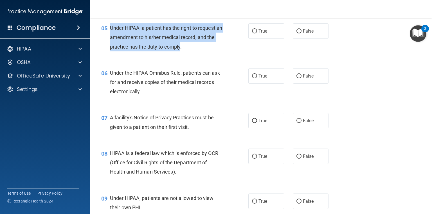
drag, startPoint x: 189, startPoint y: 57, endPoint x: 109, endPoint y: 37, distance: 81.7
click at [109, 37] on div "05 Under HIPAA, a patient has the right to request an amendment to his/her medi…" at bounding box center [175, 38] width 164 height 31
copy div "Under HIPAA, a patient has the right to request an amendment to his/her medical…"
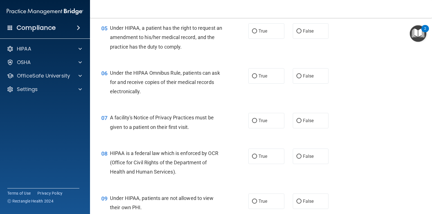
click at [236, 54] on div "05 Under HIPAA, a patient has the right to request an amendment to his/her medi…" at bounding box center [175, 38] width 164 height 31
click at [252, 33] on input "True" at bounding box center [254, 31] width 5 height 4
radio input "true"
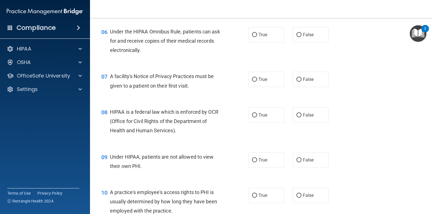
scroll to position [293, 0]
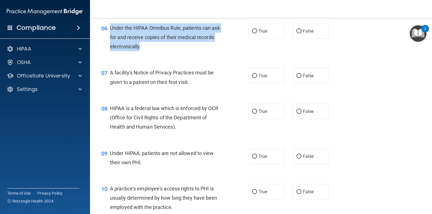
drag, startPoint x: 140, startPoint y: 56, endPoint x: 110, endPoint y: 38, distance: 34.5
click at [110, 38] on span "Under the HIPAA Omnibus Rule, patients can ask for and receive copies of their …" at bounding box center [165, 37] width 110 height 24
copy span "Under the HIPAA Omnibus Rule, patients can ask for and receive copies of their …"
click at [254, 33] on input "True" at bounding box center [254, 31] width 5 height 4
radio input "true"
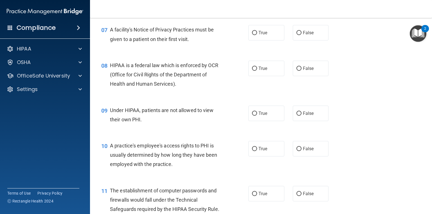
scroll to position [338, 0]
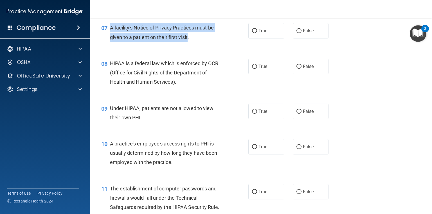
drag, startPoint x: 188, startPoint y: 46, endPoint x: 110, endPoint y: 34, distance: 78.9
click at [110, 34] on span "A facility's Notice of Privacy Practices must be given to a patient on their fi…" at bounding box center [162, 32] width 104 height 15
copy span "A facility's Notice of Privacy Practices must be given to a patient on their fi…"
click at [254, 33] on input "True" at bounding box center [254, 31] width 5 height 4
radio input "true"
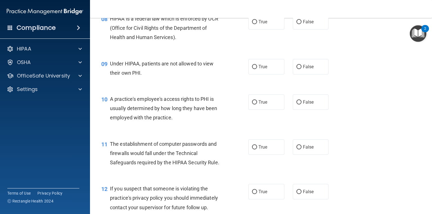
scroll to position [383, 0]
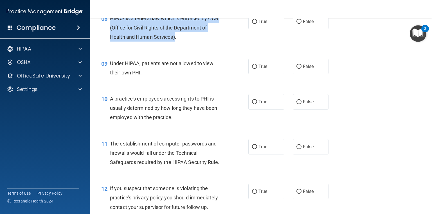
drag, startPoint x: 174, startPoint y: 45, endPoint x: 110, endPoint y: 28, distance: 65.9
click at [110, 28] on span "HIPAA is a federal law which is enforced by OCR (Office for Civil Rights of the…" at bounding box center [164, 27] width 108 height 24
copy span "HIPAA is a federal law which is enforced by OCR (Office for Civil Rights of the…"
click at [298, 69] on input "False" at bounding box center [299, 67] width 5 height 4
radio input "true"
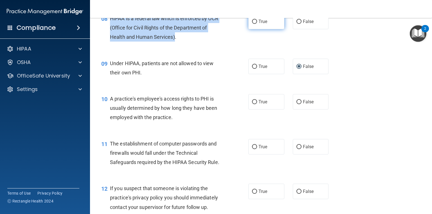
click at [253, 24] on input "True" at bounding box center [254, 22] width 5 height 4
radio input "true"
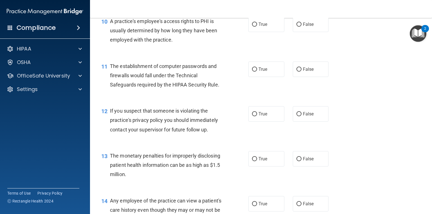
scroll to position [450, 0]
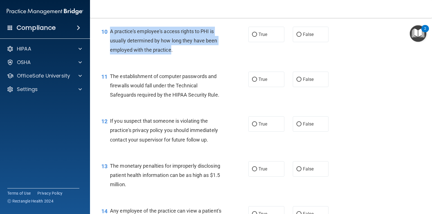
drag, startPoint x: 171, startPoint y: 60, endPoint x: 109, endPoint y: 42, distance: 64.9
click at [109, 42] on div "10 A practice's employee's access rights to PHI is usually determined by how lo…" at bounding box center [175, 42] width 164 height 31
copy div "A practice's employee's access rights to PHI is usually determined by how long …"
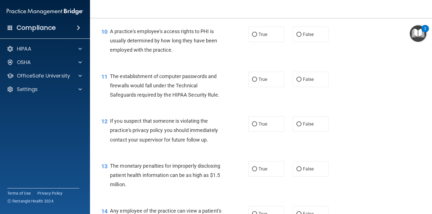
click at [355, 65] on div "10 A practice's employee's access rights to PHI is usually determined by how lo…" at bounding box center [261, 42] width 328 height 45
click at [297, 37] on input "False" at bounding box center [299, 35] width 5 height 4
radio input "true"
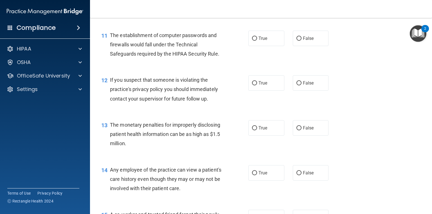
scroll to position [495, 0]
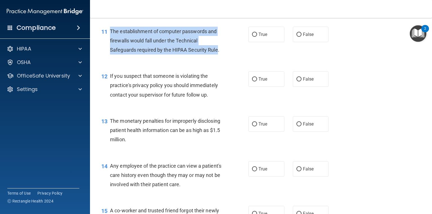
drag, startPoint x: 217, startPoint y: 59, endPoint x: 110, endPoint y: 41, distance: 108.9
click at [110, 41] on span "The establishment of computer passwords and firewalls would fall under the Tech…" at bounding box center [164, 40] width 109 height 24
copy span "The establishment of computer passwords and firewalls would fall under the Tech…"
click at [254, 37] on input "True" at bounding box center [254, 35] width 5 height 4
radio input "true"
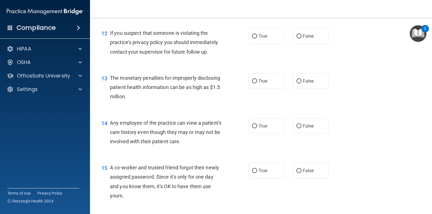
scroll to position [540, 0]
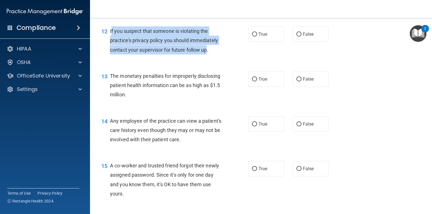
drag, startPoint x: 208, startPoint y: 60, endPoint x: 111, endPoint y: 38, distance: 98.9
click at [111, 38] on span "If you suspect that someone is violating the practice's privacy policy you shou…" at bounding box center [164, 40] width 108 height 24
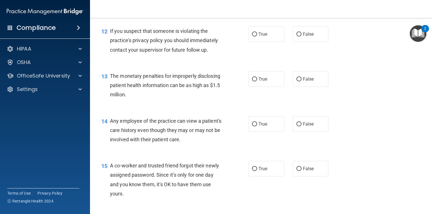
click at [197, 64] on div "12 If you suspect that someone is violating the practice's privacy policy you s…" at bounding box center [261, 41] width 328 height 45
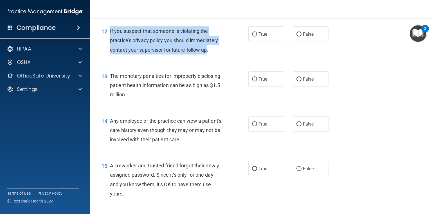
drag, startPoint x: 207, startPoint y: 59, endPoint x: 108, endPoint y: 43, distance: 100.7
click at [108, 43] on div "12 If you suspect that someone is violating the practice's privacy policy you s…" at bounding box center [175, 41] width 164 height 31
drag, startPoint x: 253, startPoint y: 43, endPoint x: 249, endPoint y: 64, distance: 21.7
click at [253, 37] on input "True" at bounding box center [254, 34] width 5 height 4
radio input "true"
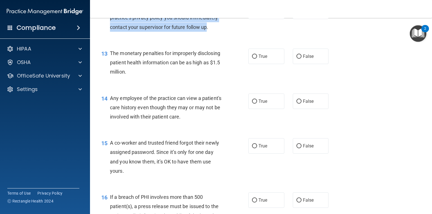
scroll to position [563, 0]
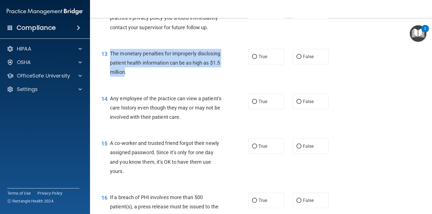
drag, startPoint x: 153, startPoint y: 83, endPoint x: 111, endPoint y: 65, distance: 45.3
click at [110, 65] on span "The monetary penalties for improperly disclosing patient health information can…" at bounding box center [165, 63] width 110 height 24
click at [252, 59] on input "True" at bounding box center [254, 57] width 5 height 4
radio input "true"
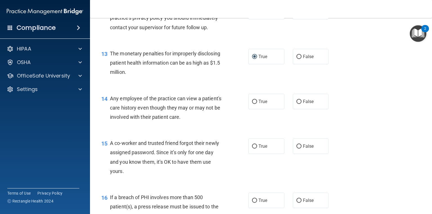
click at [362, 104] on div "14 Any employee of the practice can view a patient's care history even though t…" at bounding box center [261, 109] width 328 height 45
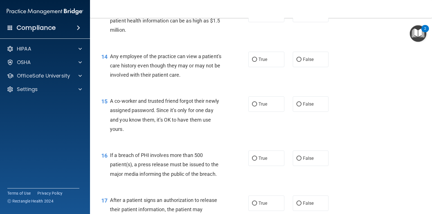
scroll to position [608, 0]
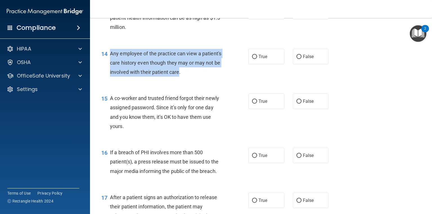
drag, startPoint x: 205, startPoint y: 82, endPoint x: 111, endPoint y: 63, distance: 96.1
click at [111, 63] on span "Any employee of the practice can view a patient's care history even though they…" at bounding box center [165, 63] width 111 height 24
click at [298, 59] on input "False" at bounding box center [299, 57] width 5 height 4
radio input "true"
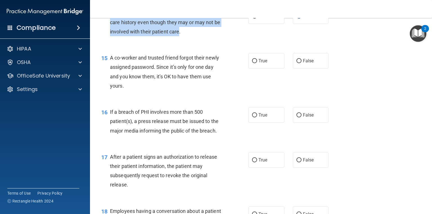
scroll to position [653, 0]
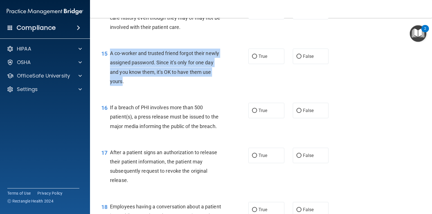
drag, startPoint x: 122, startPoint y: 91, endPoint x: 110, endPoint y: 63, distance: 30.0
click at [110, 63] on span "A co-worker and trusted friend forgot their newly assigned password. Since it’s…" at bounding box center [164, 67] width 109 height 34
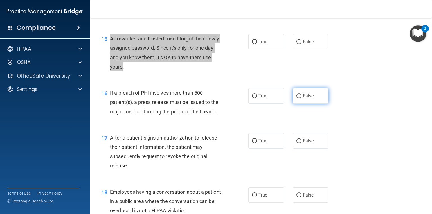
scroll to position [675, 0]
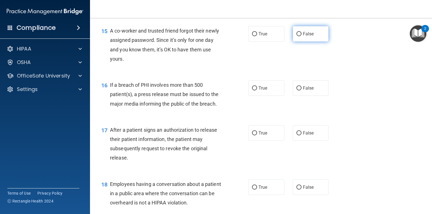
click at [298, 42] on label "False" at bounding box center [311, 33] width 36 height 15
click at [298, 36] on input "False" at bounding box center [299, 34] width 5 height 4
radio input "true"
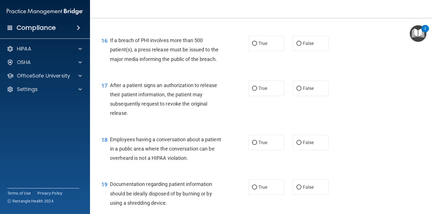
scroll to position [720, 0]
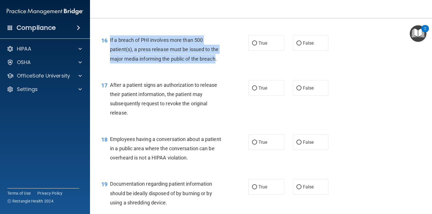
drag, startPoint x: 216, startPoint y: 69, endPoint x: 109, endPoint y: 46, distance: 109.5
click at [109, 46] on div "16 If a breach of PHI involves more than 500 patient(s), a press release must b…" at bounding box center [175, 50] width 164 height 31
click at [254, 46] on input "True" at bounding box center [254, 43] width 5 height 4
radio input "true"
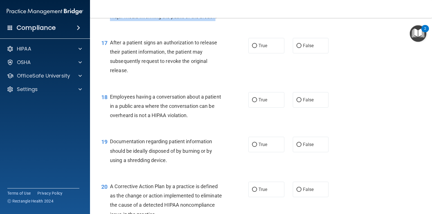
scroll to position [765, 0]
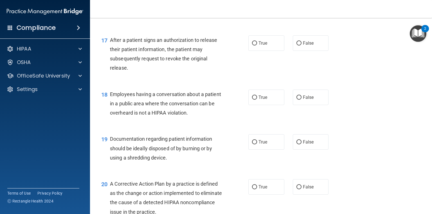
click at [370, 74] on div "17 After a patient signs an authorization to release their patient information,…" at bounding box center [261, 55] width 328 height 54
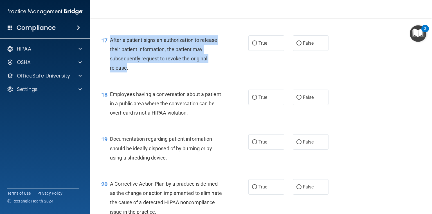
drag, startPoint x: 126, startPoint y: 78, endPoint x: 110, endPoint y: 52, distance: 30.7
click at [110, 52] on span "After a patient signs an authorization to release their patient information, th…" at bounding box center [163, 54] width 107 height 34
click at [253, 46] on input "True" at bounding box center [254, 43] width 5 height 4
radio input "true"
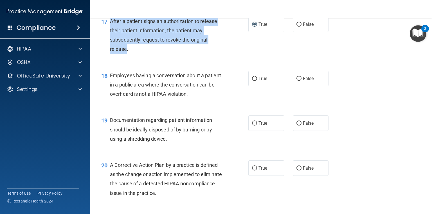
scroll to position [833, 0]
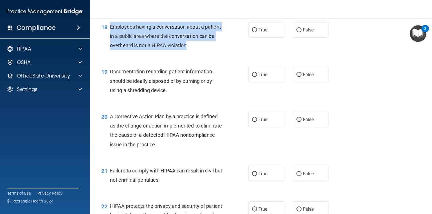
drag, startPoint x: 203, startPoint y: 56, endPoint x: 110, endPoint y: 35, distance: 95.3
click at [110, 35] on span "Employees having a conversation about a patient in a public area where the conv…" at bounding box center [165, 36] width 111 height 24
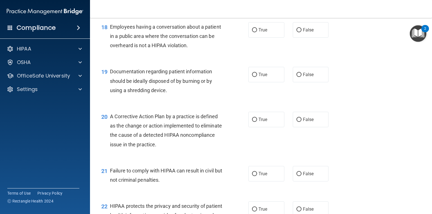
click at [392, 84] on div "19 Documentation regarding patient information should be ideally disposed of by…" at bounding box center [261, 82] width 328 height 45
click at [299, 32] on input "False" at bounding box center [299, 30] width 5 height 4
radio input "true"
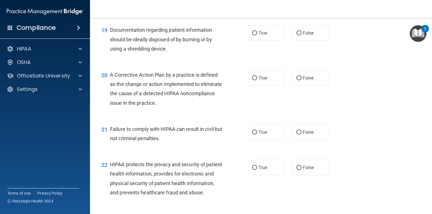
scroll to position [878, 0]
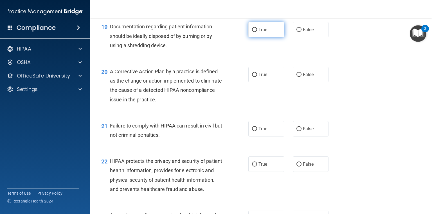
click at [252, 32] on input "True" at bounding box center [254, 30] width 5 height 4
radio input "true"
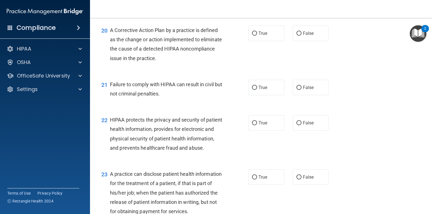
scroll to position [923, 0]
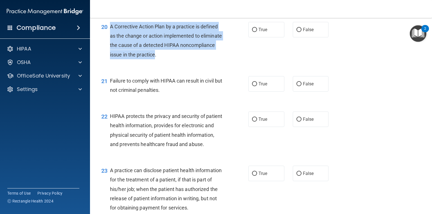
drag, startPoint x: 192, startPoint y: 64, endPoint x: 111, endPoint y: 36, distance: 85.0
click at [111, 36] on span "A Corrective Action Plan by a practice is defined as the change or action imple…" at bounding box center [166, 41] width 112 height 34
click at [254, 32] on input "True" at bounding box center [254, 30] width 5 height 4
radio input "true"
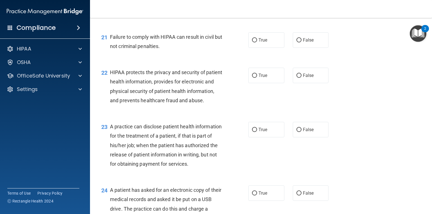
scroll to position [968, 0]
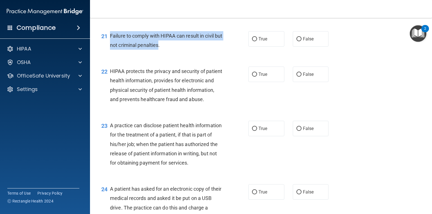
drag, startPoint x: 167, startPoint y: 55, endPoint x: 110, endPoint y: 47, distance: 57.9
click at [110, 47] on span "Failure to comply with HIPAA can result in civil but not criminal penalties." at bounding box center [166, 40] width 112 height 15
click at [298, 41] on input "False" at bounding box center [299, 39] width 5 height 4
radio input "true"
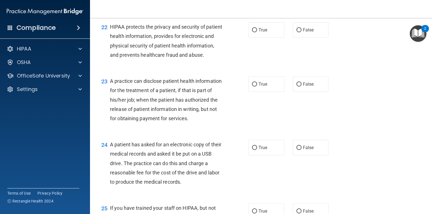
scroll to position [1013, 0]
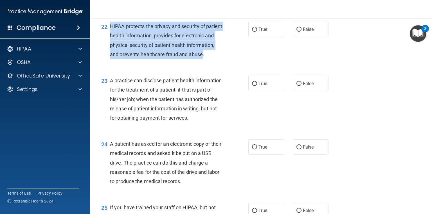
drag, startPoint x: 123, startPoint y: 75, endPoint x: 109, endPoint y: 38, distance: 39.2
click at [109, 38] on div "22 HIPAA protects the privacy and security of patient health information, provi…" at bounding box center [175, 42] width 164 height 40
click at [253, 32] on input "True" at bounding box center [254, 30] width 5 height 4
radio input "true"
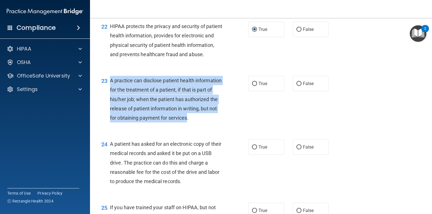
drag, startPoint x: 128, startPoint y: 147, endPoint x: 111, endPoint y: 100, distance: 50.7
click at [111, 100] on span "A practice can disclose patient health information for the treatment of a patie…" at bounding box center [166, 99] width 112 height 43
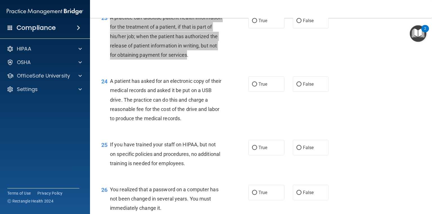
scroll to position [1081, 0]
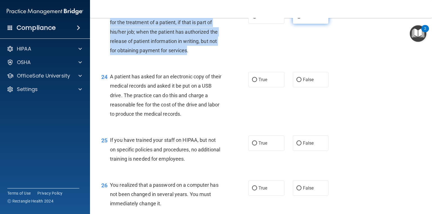
click at [297, 19] on input "False" at bounding box center [299, 16] width 5 height 4
radio input "true"
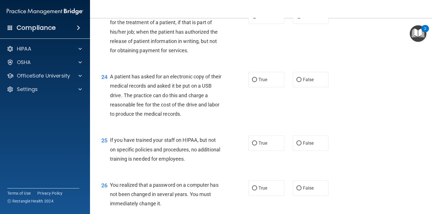
click at [356, 65] on div "23 A practice can disclose patient health information for the treatment of a pa…" at bounding box center [261, 33] width 328 height 64
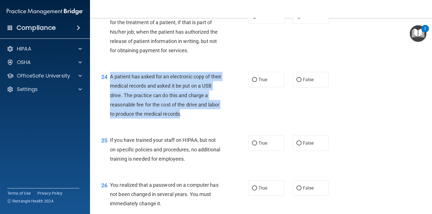
drag, startPoint x: 181, startPoint y: 142, endPoint x: 108, endPoint y: 107, distance: 80.6
click at [108, 107] on div "24 A patient has asked for an electronic copy of their medical records and aske…" at bounding box center [175, 97] width 164 height 50
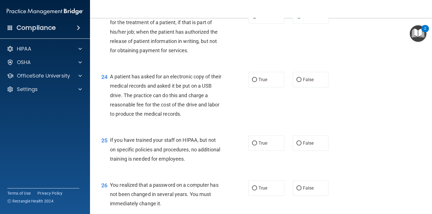
click at [346, 129] on div "24 A patient has asked for an electronic copy of their medical records and aske…" at bounding box center [261, 97] width 328 height 64
click at [254, 82] on input "True" at bounding box center [254, 80] width 5 height 4
radio input "true"
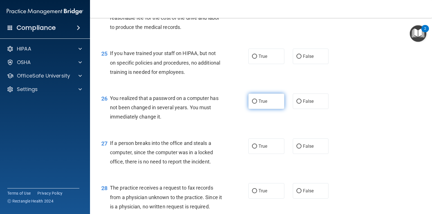
scroll to position [1193, 0]
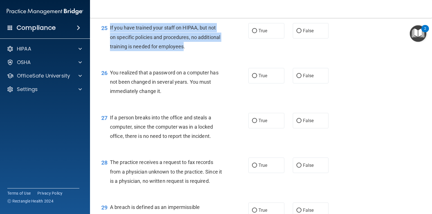
drag, startPoint x: 208, startPoint y: 75, endPoint x: 110, endPoint y: 56, distance: 99.9
click at [110, 49] on span "If you have trained your staff on HIPAA, but not on specific policies and proce…" at bounding box center [165, 37] width 110 height 24
click at [297, 33] on input "False" at bounding box center [299, 31] width 5 height 4
radio input "true"
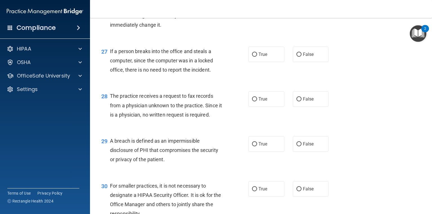
scroll to position [1261, 0]
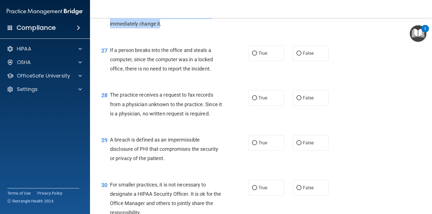
drag, startPoint x: 160, startPoint y: 52, endPoint x: 111, endPoint y: 35, distance: 51.6
click at [111, 27] on span "You realized that a password on a computer has not been changed in several year…" at bounding box center [164, 14] width 109 height 24
click at [254, 11] on input "True" at bounding box center [254, 8] width 5 height 4
radio input "true"
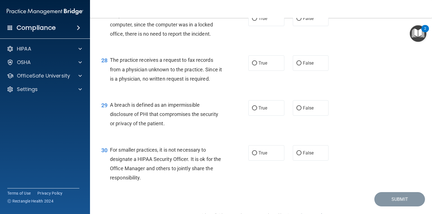
scroll to position [1306, 0]
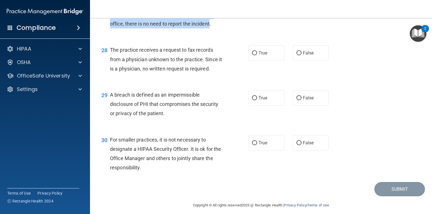
drag, startPoint x: 210, startPoint y: 53, endPoint x: 110, endPoint y: 31, distance: 102.2
click at [110, 27] on span "If a person breaks into the office and steals a computer, since the computer wa…" at bounding box center [161, 14] width 103 height 24
click at [298, 11] on input "False" at bounding box center [299, 8] width 5 height 4
radio input "true"
click at [359, 70] on div "28 The practice receives a request to fax records from a physician unknown to t…" at bounding box center [261, 60] width 328 height 45
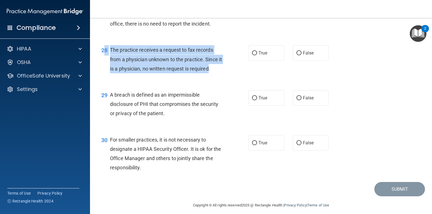
drag, startPoint x: 214, startPoint y: 98, endPoint x: 111, endPoint y: 78, distance: 105.4
click at [108, 76] on div "28 The practice receives a request to fax records from a physician unknown to t…" at bounding box center [175, 60] width 164 height 31
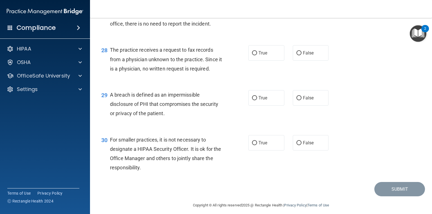
drag, startPoint x: 239, startPoint y: 98, endPoint x: 243, endPoint y: 93, distance: 6.9
click at [240, 76] on div "28 The practice receives a request to fax records from a physician unknown to t…" at bounding box center [175, 60] width 164 height 31
click at [253, 55] on input "True" at bounding box center [254, 53] width 5 height 4
radio input "true"
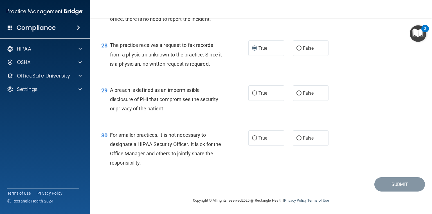
scroll to position [1338, 0]
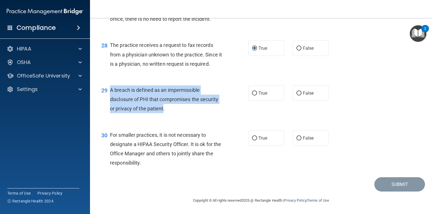
drag, startPoint x: 163, startPoint y: 110, endPoint x: 110, endPoint y: 92, distance: 55.8
click at [110, 92] on span "A breach is defined as an impermissible disclosure of PHI that compromises the …" at bounding box center [164, 99] width 108 height 24
click at [255, 93] on input "True" at bounding box center [254, 93] width 5 height 4
radio input "true"
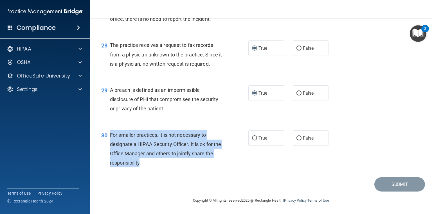
drag, startPoint x: 148, startPoint y: 164, endPoint x: 110, endPoint y: 134, distance: 48.7
click at [110, 134] on span "For smaller practices, it is not necessary to designate a HIPAA Security Office…" at bounding box center [165, 149] width 111 height 34
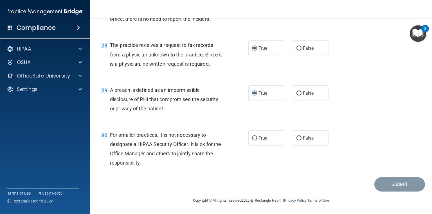
click at [392, 153] on div "30 For smaller practices, it is not necessary to designate a HIPAA Security Off…" at bounding box center [261, 151] width 328 height 54
click at [252, 138] on input "True" at bounding box center [254, 138] width 5 height 4
radio input "true"
click at [392, 183] on button "Submit" at bounding box center [400, 185] width 51 height 14
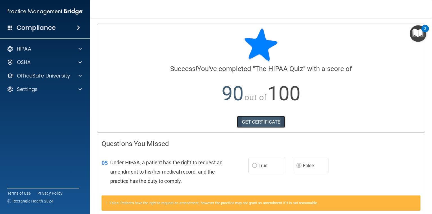
click at [267, 122] on link "GET CERTIFICATE" at bounding box center [261, 122] width 48 height 12
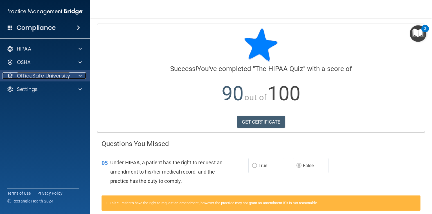
click at [81, 75] on span at bounding box center [80, 76] width 3 height 7
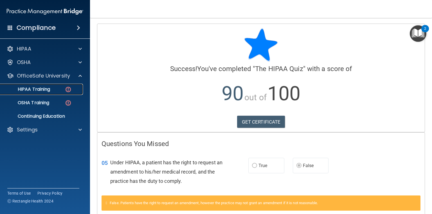
click at [42, 89] on p "HIPAA Training" at bounding box center [27, 90] width 46 height 6
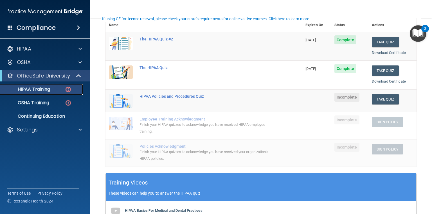
scroll to position [68, 0]
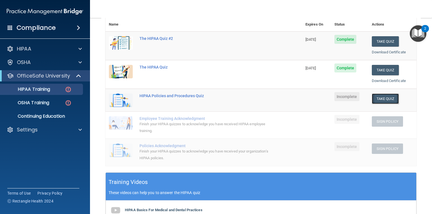
click at [377, 99] on button "Take Quiz" at bounding box center [385, 99] width 27 height 10
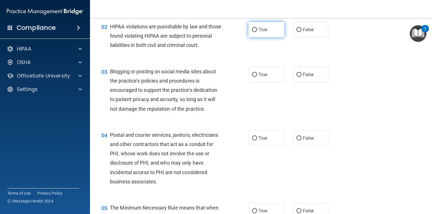
click at [253, 29] on input "True" at bounding box center [254, 30] width 5 height 4
radio input "true"
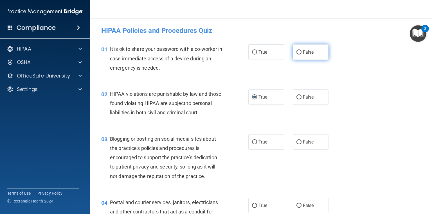
click at [297, 52] on input "False" at bounding box center [299, 52] width 5 height 4
radio input "true"
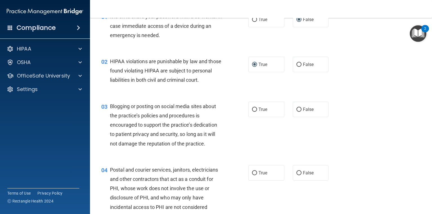
scroll to position [68, 0]
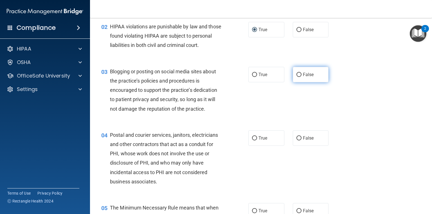
click at [297, 77] on input "False" at bounding box center [299, 75] width 5 height 4
radio input "true"
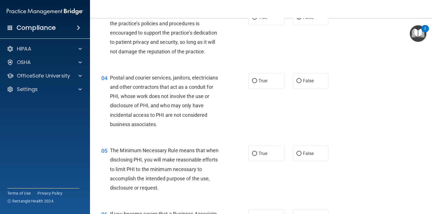
scroll to position [135, 0]
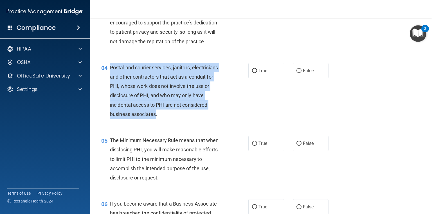
drag, startPoint x: 155, startPoint y: 123, endPoint x: 110, endPoint y: 79, distance: 62.9
click at [110, 79] on span "Postal and courier services, janitors, electricians and other contractors that …" at bounding box center [164, 91] width 108 height 53
click at [255, 73] on input "True" at bounding box center [254, 71] width 5 height 4
radio input "true"
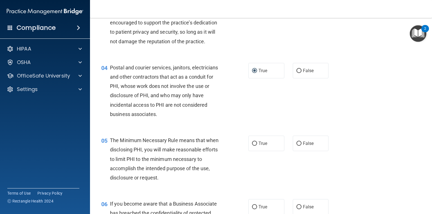
click at [328, 113] on div "04 Postal and courier services, janitors, electricians and other contractors th…" at bounding box center [261, 92] width 328 height 73
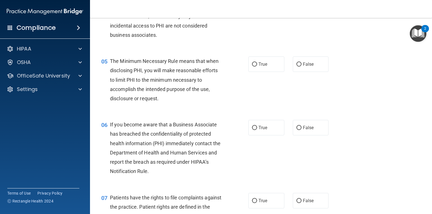
scroll to position [225, 0]
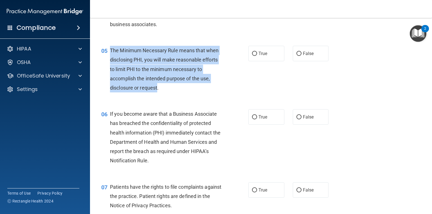
drag, startPoint x: 158, startPoint y: 97, endPoint x: 116, endPoint y: 62, distance: 54.2
click at [111, 61] on span "The Minimum Necessary Rule means that when disclosing PHI, you will make reason…" at bounding box center [164, 69] width 109 height 43
click at [253, 56] on input "True" at bounding box center [254, 54] width 5 height 4
radio input "true"
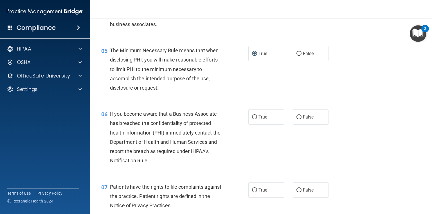
drag, startPoint x: 221, startPoint y: 169, endPoint x: 182, endPoint y: 174, distance: 39.4
click at [221, 165] on div "If you become aware that a Business Associate has breached the confidentiality …" at bounding box center [168, 137] width 117 height 56
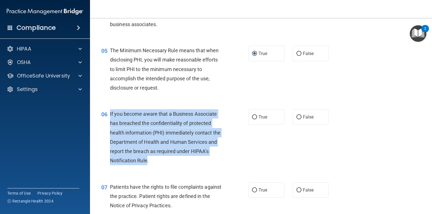
drag, startPoint x: 147, startPoint y: 171, endPoint x: 110, endPoint y: 124, distance: 59.7
click at [108, 124] on div "06 If you become aware that a Business Associate has breached the confidentiali…" at bounding box center [175, 138] width 164 height 59
click at [252, 120] on input "True" at bounding box center [254, 117] width 5 height 4
radio input "true"
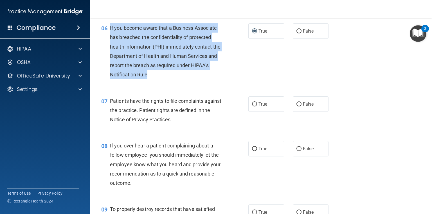
scroll to position [315, 0]
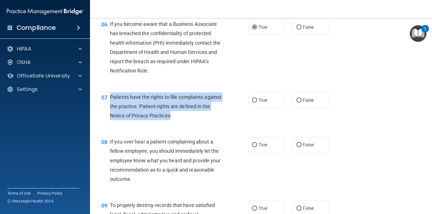
drag, startPoint x: 179, startPoint y: 125, endPoint x: 110, endPoint y: 108, distance: 71.6
click at [110, 108] on span "Patients have the rights to file complaints against the practice. Patient right…" at bounding box center [165, 106] width 111 height 24
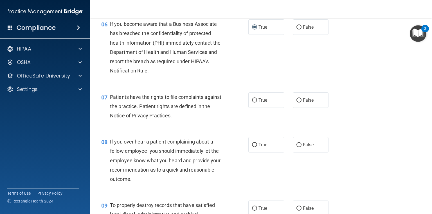
click at [236, 124] on div "07 Patients have the rights to file complaints against the practice. Patient ri…" at bounding box center [175, 108] width 164 height 31
click at [255, 103] on input "True" at bounding box center [254, 100] width 5 height 4
radio input "true"
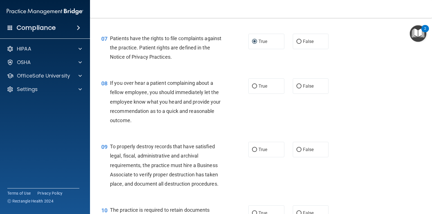
scroll to position [405, 0]
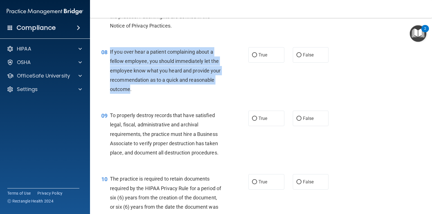
drag, startPoint x: 129, startPoint y: 98, endPoint x: 109, endPoint y: 61, distance: 42.6
click at [109, 61] on div "08 If you over hear a patient complaining about a fellow employee, you should i…" at bounding box center [175, 72] width 164 height 50
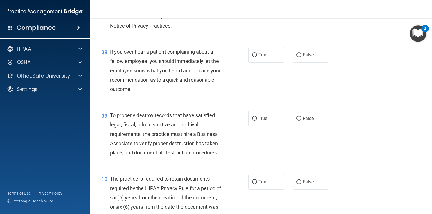
click at [343, 101] on div "08 If you over hear a patient complaining about a fellow employee, you should i…" at bounding box center [261, 72] width 328 height 64
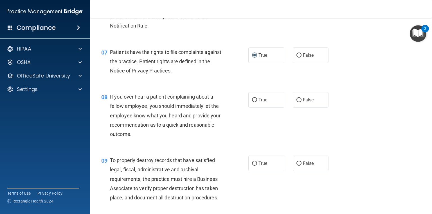
scroll to position [383, 0]
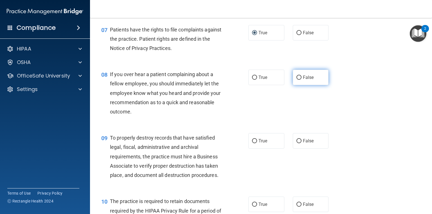
click at [297, 80] on input "False" at bounding box center [299, 78] width 5 height 4
radio input "true"
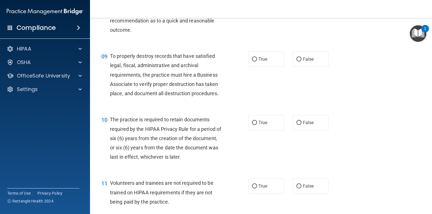
scroll to position [473, 0]
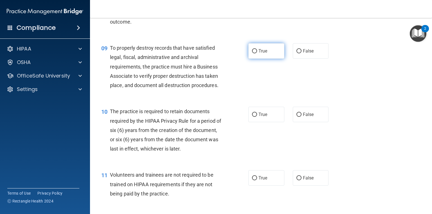
click at [259, 54] on span "True" at bounding box center [263, 50] width 9 height 5
click at [257, 53] on input "True" at bounding box center [254, 51] width 5 height 4
radio input "true"
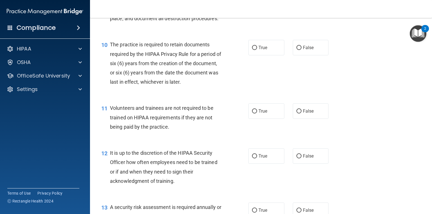
scroll to position [540, 0]
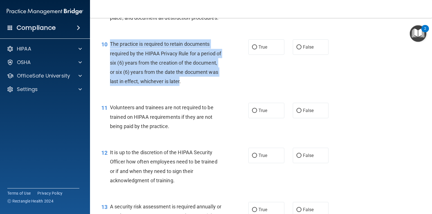
drag, startPoint x: 214, startPoint y: 91, endPoint x: 111, endPoint y: 55, distance: 109.6
click at [110, 55] on span "The practice is required to retain documents required by the HIPAA Privacy Rule…" at bounding box center [165, 62] width 111 height 43
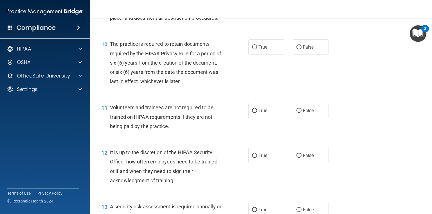
click at [402, 93] on div "10 The practice is required to retain documents required by the HIPAA Privacy R…" at bounding box center [261, 64] width 328 height 64
click at [259, 50] on span "True" at bounding box center [263, 46] width 9 height 5
click at [257, 50] on input "True" at bounding box center [254, 47] width 5 height 4
radio input "true"
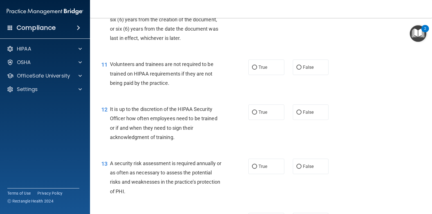
scroll to position [585, 0]
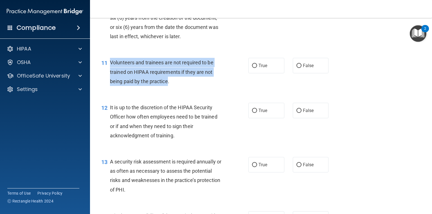
drag, startPoint x: 167, startPoint y: 91, endPoint x: 108, endPoint y: 74, distance: 61.4
click at [108, 74] on div "11 Volunteers and trainees are not required to be trained on HIPAA requirements…" at bounding box center [175, 73] width 164 height 31
click at [299, 68] on input "False" at bounding box center [299, 66] width 5 height 4
radio input "true"
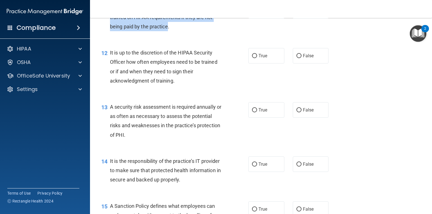
scroll to position [653, 0]
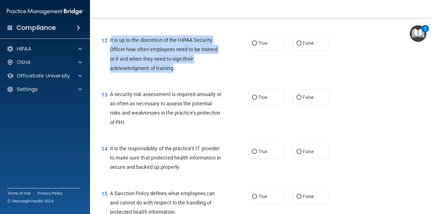
drag, startPoint x: 173, startPoint y: 78, endPoint x: 111, endPoint y: 51, distance: 68.1
click at [111, 51] on span "It is up to the discretion of the HIPAA Security Officer how often employees ne…" at bounding box center [164, 54] width 108 height 34
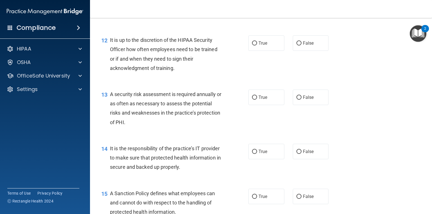
click at [202, 73] on div "It is up to the discretion of the HIPAA Security Officer how often employees ne…" at bounding box center [168, 53] width 117 height 37
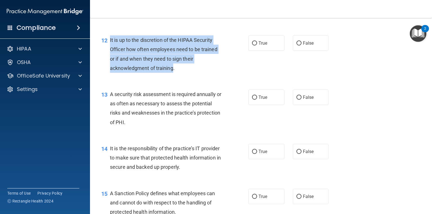
drag, startPoint x: 173, startPoint y: 77, endPoint x: 110, endPoint y: 51, distance: 68.6
click at [110, 51] on span "It is up to the discretion of the HIPAA Security Officer how often employees ne…" at bounding box center [164, 54] width 108 height 34
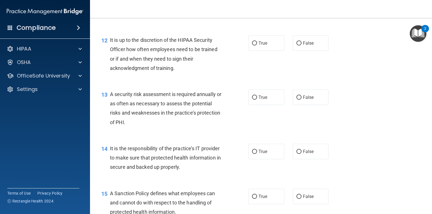
click at [350, 83] on div "12 It is up to the discretion of the HIPAA Security Officer how often employees…" at bounding box center [261, 55] width 328 height 54
click at [296, 51] on label "False" at bounding box center [311, 42] width 36 height 15
click at [297, 46] on input "False" at bounding box center [299, 43] width 5 height 4
radio input "true"
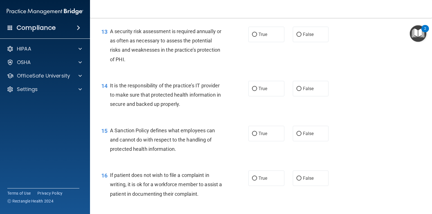
scroll to position [720, 0]
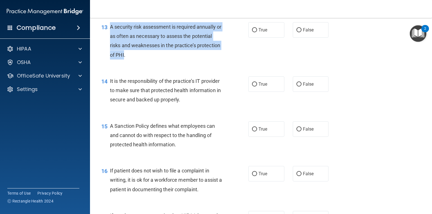
drag, startPoint x: 146, startPoint y: 62, endPoint x: 115, endPoint y: 36, distance: 40.0
click at [111, 35] on span "A security risk assessment is required annually or as often as necessary to ass…" at bounding box center [165, 41] width 111 height 34
click at [254, 32] on input "True" at bounding box center [254, 30] width 5 height 4
radio input "true"
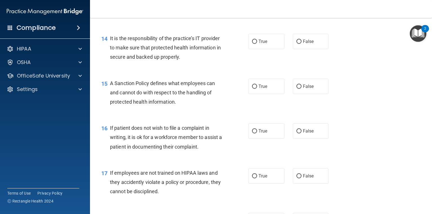
scroll to position [765, 0]
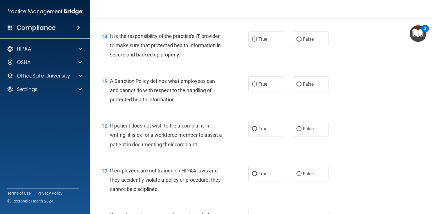
click at [371, 85] on div "15 A Sanction Policy defines what employees can and cannot do with respect to t…" at bounding box center [261, 92] width 328 height 45
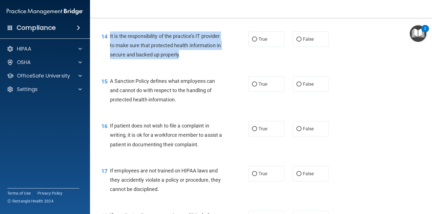
drag, startPoint x: 185, startPoint y: 65, endPoint x: 108, endPoint y: 47, distance: 78.4
click at [108, 47] on div "14 It is the responsibility of the practice’s IT provider to make sure that pro…" at bounding box center [175, 47] width 164 height 31
click at [297, 42] on input "False" at bounding box center [299, 39] width 5 height 4
radio input "true"
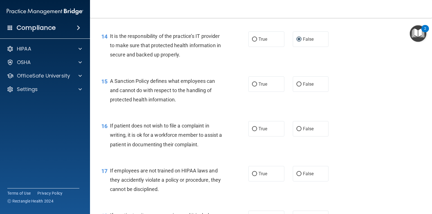
click at [352, 91] on div "15 A Sanction Policy defines what employees can and cannot do with respect to t…" at bounding box center [261, 92] width 328 height 45
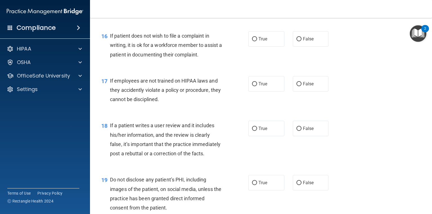
scroll to position [811, 0]
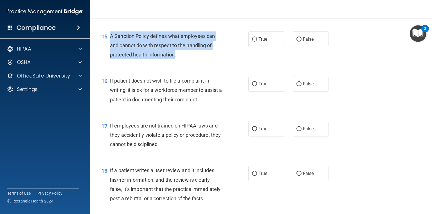
drag, startPoint x: 174, startPoint y: 64, endPoint x: 109, endPoint y: 46, distance: 67.9
click at [109, 46] on div "15 A Sanction Policy defines what employees can and cannot do with respect to t…" at bounding box center [175, 47] width 164 height 31
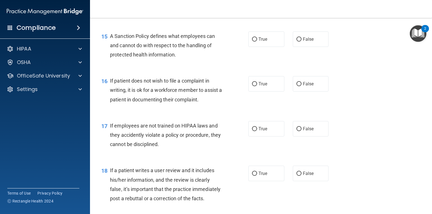
click at [353, 68] on div "15 A Sanction Policy defines what employees can and cannot do with respect to t…" at bounding box center [261, 46] width 328 height 45
click at [298, 42] on input "False" at bounding box center [299, 39] width 5 height 4
radio input "true"
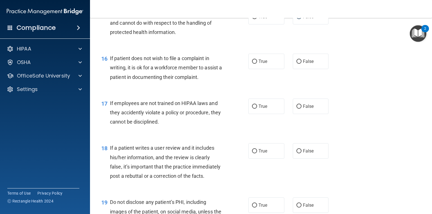
scroll to position [856, 0]
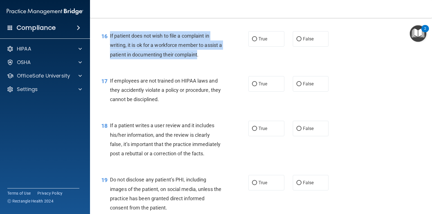
drag, startPoint x: 201, startPoint y: 63, endPoint x: 109, endPoint y: 46, distance: 93.4
click at [109, 46] on div "16 If patient does not wish to file a complaint in writing, it is ok for a work…" at bounding box center [175, 46] width 164 height 31
click at [253, 41] on input "True" at bounding box center [254, 39] width 5 height 4
radio input "true"
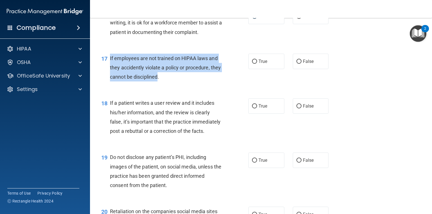
drag, startPoint x: 169, startPoint y: 87, endPoint x: 110, endPoint y: 70, distance: 61.3
click at [110, 70] on span "If employees are not trained on HIPAA laws and they accidently violate a policy…" at bounding box center [165, 67] width 111 height 24
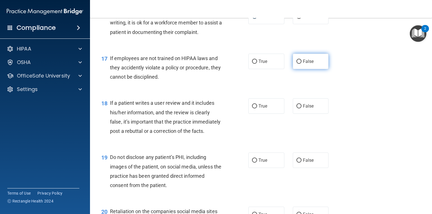
click at [294, 69] on label "False" at bounding box center [311, 61] width 36 height 15
click at [297, 64] on input "False" at bounding box center [299, 62] width 5 height 4
radio input "true"
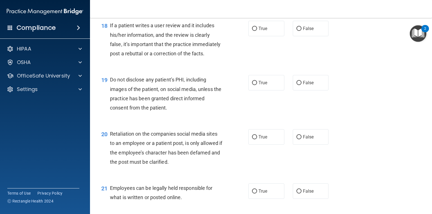
scroll to position [946, 0]
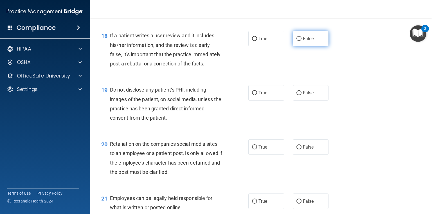
click at [297, 41] on input "False" at bounding box center [299, 39] width 5 height 4
radio input "true"
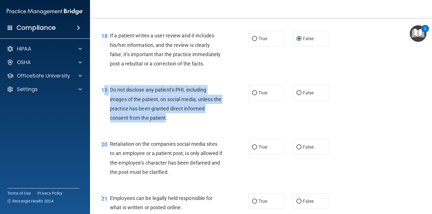
drag, startPoint x: 166, startPoint y: 126, endPoint x: 108, endPoint y: 100, distance: 63.7
click at [105, 99] on div "19 Do not disclose any patient’s PHI, including images of the patient, on socia…" at bounding box center [175, 105] width 164 height 40
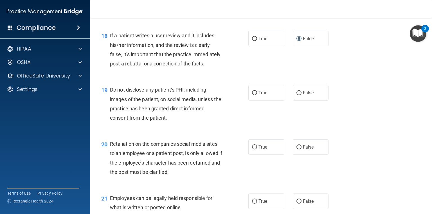
click at [169, 126] on div "19 Do not disclose any patient’s PHI, including images of the patient, on socia…" at bounding box center [175, 105] width 164 height 40
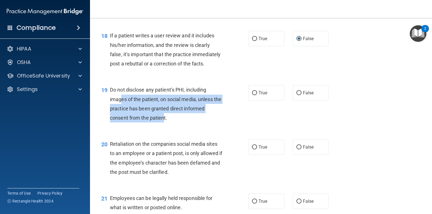
drag, startPoint x: 165, startPoint y: 126, endPoint x: 161, endPoint y: 126, distance: 3.9
click at [128, 114] on div "Do not disclose any patient’s PHI, including images of the patient, on social m…" at bounding box center [168, 103] width 117 height 37
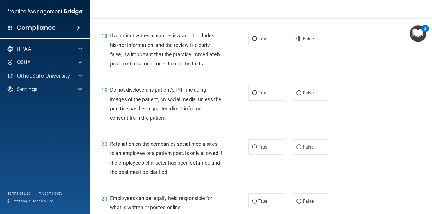
click at [170, 123] on div "Do not disclose any patient’s PHI, including images of the patient, on social m…" at bounding box center [168, 103] width 117 height 37
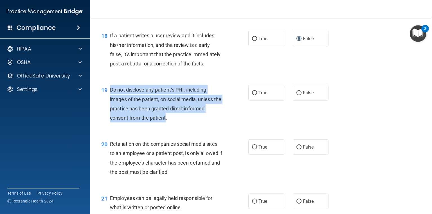
drag, startPoint x: 165, startPoint y: 127, endPoint x: 109, endPoint y: 103, distance: 61.5
click at [109, 103] on div "19 Do not disclose any patient’s PHI, including images of the patient, on socia…" at bounding box center [175, 105] width 164 height 40
click at [252, 95] on input "True" at bounding box center [254, 93] width 5 height 4
radio input "true"
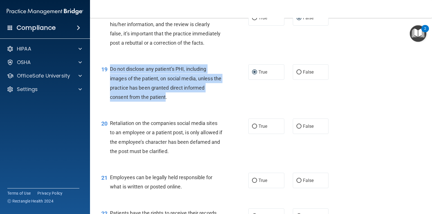
scroll to position [991, 0]
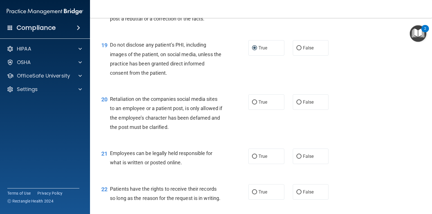
click at [207, 132] on div "Retaliation on the companies social media sites to an employee or a patient pos…" at bounding box center [168, 113] width 117 height 37
click at [297, 105] on input "False" at bounding box center [299, 102] width 5 height 4
radio input "true"
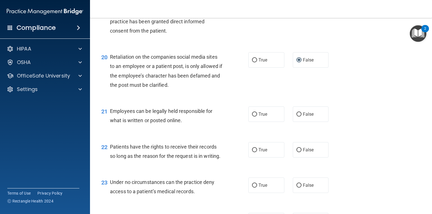
scroll to position [1036, 0]
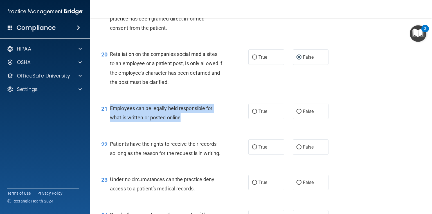
drag, startPoint x: 181, startPoint y: 127, endPoint x: 109, endPoint y: 120, distance: 72.4
click at [109, 120] on div "21 Employees can be legally held responsible for what is written or posted onli…" at bounding box center [175, 114] width 164 height 21
click at [253, 114] on input "True" at bounding box center [254, 112] width 5 height 4
radio input "true"
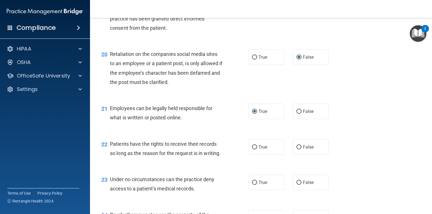
click at [357, 161] on div "22 Patients have the rights to receive their records so long as the reason for …" at bounding box center [261, 150] width 328 height 35
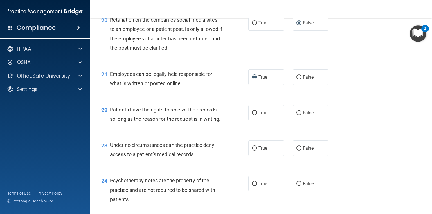
scroll to position [1081, 0]
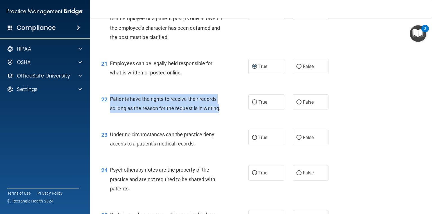
drag, startPoint x: 125, startPoint y: 127, endPoint x: 110, endPoint y: 109, distance: 22.6
click at [110, 109] on span "Patients have the rights to receive their records so long as the reason for the…" at bounding box center [165, 103] width 111 height 15
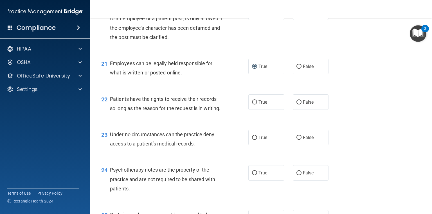
click at [216, 123] on div "22 Patients have the rights to receive their records so long as the reason for …" at bounding box center [261, 105] width 328 height 35
click at [299, 105] on input "False" at bounding box center [299, 102] width 5 height 4
radio input "true"
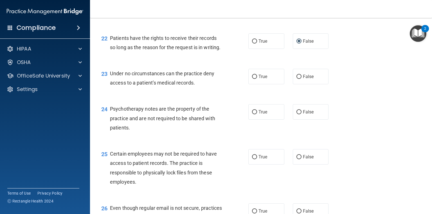
scroll to position [1148, 0]
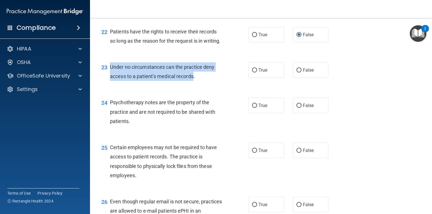
drag, startPoint x: 195, startPoint y: 96, endPoint x: 111, endPoint y: 87, distance: 84.6
click at [111, 79] on span "Under no circumstances can the practice deny access to a patient’s medical reco…" at bounding box center [162, 71] width 104 height 15
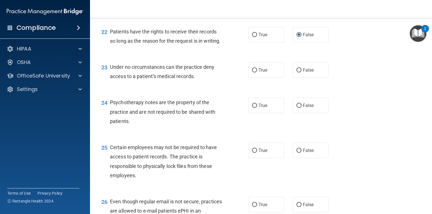
click at [224, 91] on div "23 Under no circumstances can the practice deny access to a patient’s medical r…" at bounding box center [261, 72] width 328 height 35
click at [297, 73] on input "False" at bounding box center [299, 70] width 5 height 4
radio input "true"
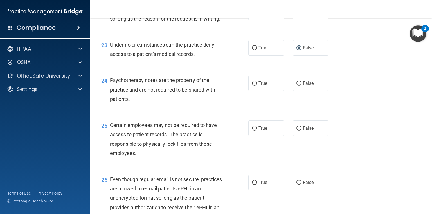
scroll to position [1171, 0]
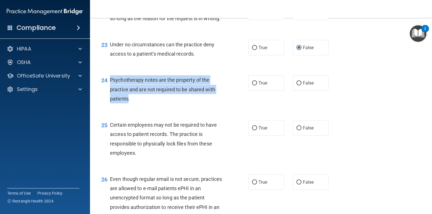
drag, startPoint x: 128, startPoint y: 117, endPoint x: 116, endPoint y: 103, distance: 18.5
click at [108, 102] on div "24 Psychotherapy notes are the property of the practice and are not required to…" at bounding box center [175, 90] width 164 height 31
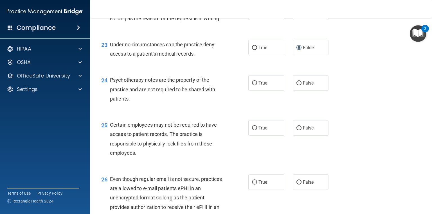
click at [217, 113] on div "24 Psychotherapy notes are the property of the practice and are not required to…" at bounding box center [261, 90] width 328 height 45
click at [253, 86] on input "True" at bounding box center [254, 83] width 5 height 4
radio input "true"
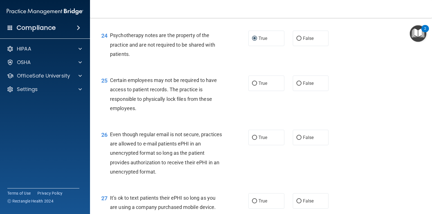
scroll to position [1216, 0]
click at [226, 116] on div "25 Certain employees may not be required to have access to patient records. The…" at bounding box center [175, 95] width 164 height 40
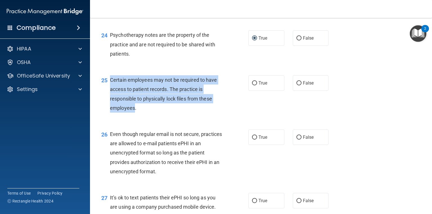
drag, startPoint x: 135, startPoint y: 128, endPoint x: 111, endPoint y: 100, distance: 36.5
click at [111, 100] on span "Certain employees may not be required to have access to patient records. The pr…" at bounding box center [163, 94] width 107 height 34
click at [254, 86] on input "True" at bounding box center [254, 83] width 5 height 4
radio input "true"
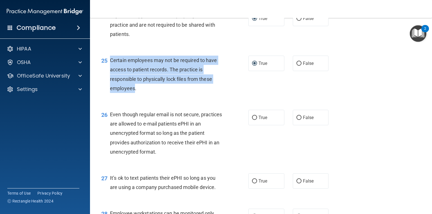
scroll to position [1283, 0]
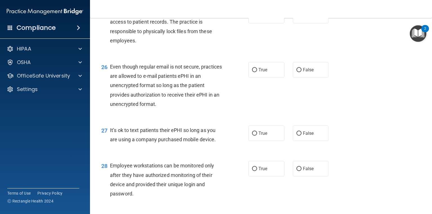
click at [360, 109] on div "26 Even though regular email is not secure, practices are allowed to e-mail pat…" at bounding box center [261, 87] width 328 height 64
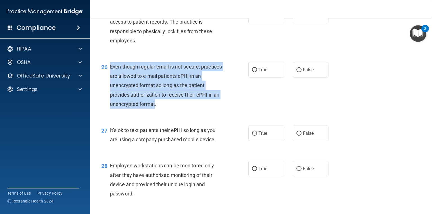
drag, startPoint x: 154, startPoint y: 123, endPoint x: 115, endPoint y: 88, distance: 52.4
click at [111, 88] on span "Even though regular email is not secure, practices are allowed to e-mail patien…" at bounding box center [166, 85] width 112 height 43
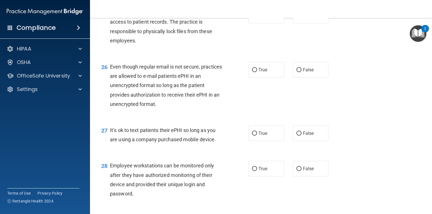
drag, startPoint x: 117, startPoint y: 89, endPoint x: 228, endPoint y: 129, distance: 118.1
click at [228, 112] on div "26 Even though regular email is not secure, practices are allowed to e-mail pat…" at bounding box center [175, 87] width 164 height 50
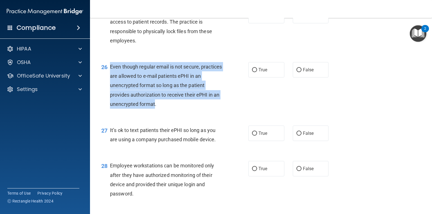
drag, startPoint x: 154, startPoint y: 123, endPoint x: 108, endPoint y: 88, distance: 57.5
click at [108, 88] on div "26 Even though regular email is not secure, practices are allowed to e-mail pat…" at bounding box center [175, 87] width 164 height 50
click at [255, 72] on input "True" at bounding box center [254, 70] width 5 height 4
radio input "true"
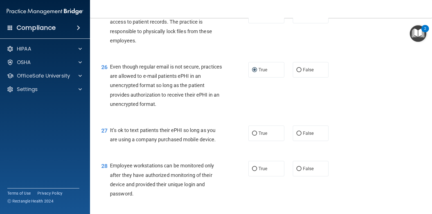
click at [347, 118] on div "26 Even though regular email is not secure, practices are allowed to e-mail pat…" at bounding box center [261, 87] width 328 height 64
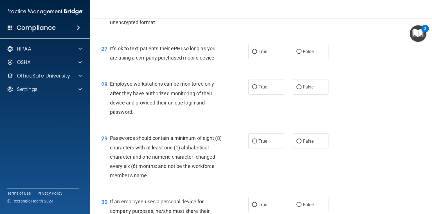
scroll to position [1373, 0]
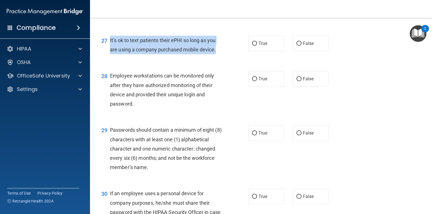
drag, startPoint x: 214, startPoint y: 68, endPoint x: 109, endPoint y: 60, distance: 105.2
click at [109, 57] on div "27 It’s ok to text patients their ePHI so long as you are using a company purch…" at bounding box center [175, 46] width 164 height 21
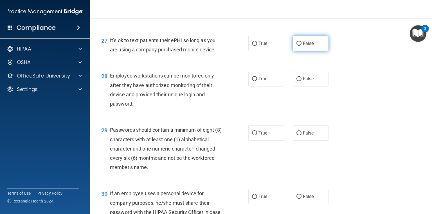
click at [299, 51] on label "False" at bounding box center [311, 43] width 36 height 15
click at [299, 46] on input "False" at bounding box center [299, 44] width 5 height 4
radio input "true"
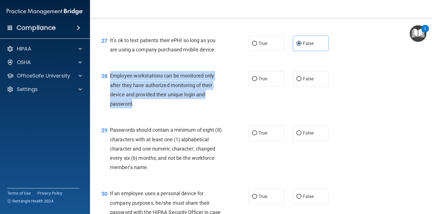
drag, startPoint x: 131, startPoint y: 124, endPoint x: 110, endPoint y: 97, distance: 34.5
click at [110, 97] on span "Employee workstations can be monitored only after they have authorized monitori…" at bounding box center [162, 90] width 104 height 34
click at [299, 81] on input "False" at bounding box center [299, 79] width 5 height 4
radio input "true"
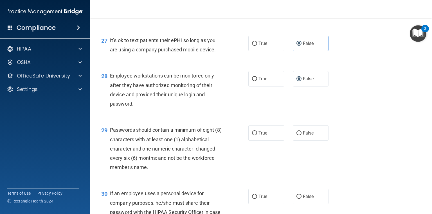
click at [356, 118] on div "28 Employee workstations can be monitored only after they have authorized monit…" at bounding box center [261, 91] width 328 height 54
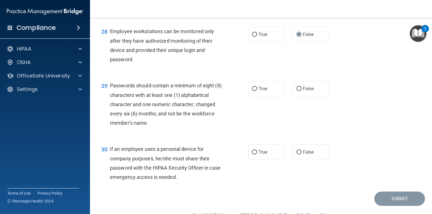
scroll to position [1418, 0]
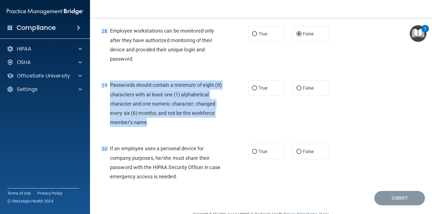
drag, startPoint x: 146, startPoint y: 142, endPoint x: 110, endPoint y: 106, distance: 50.9
click at [110, 106] on span "Passwords should contain a minimum of eight (8) characters with at least one (1…" at bounding box center [166, 103] width 112 height 43
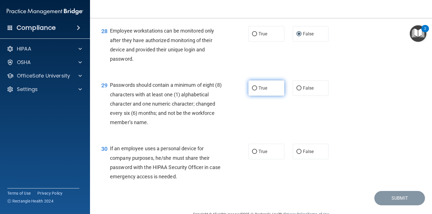
click at [252, 96] on label "True" at bounding box center [266, 87] width 36 height 15
click at [252, 91] on input "True" at bounding box center [254, 88] width 5 height 4
radio input "true"
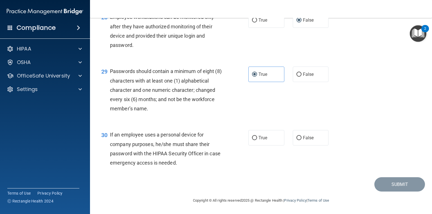
scroll to position [1451, 0]
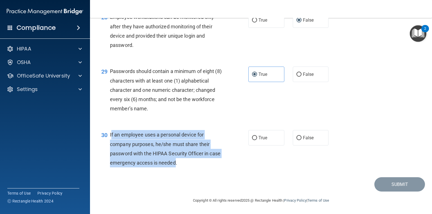
drag, startPoint x: 187, startPoint y: 165, endPoint x: 111, endPoint y: 137, distance: 80.5
click at [111, 137] on span "If an employee uses a personal device for company purposes, he/she must share t…" at bounding box center [165, 149] width 111 height 34
click at [297, 139] on input "False" at bounding box center [299, 138] width 5 height 4
radio input "true"
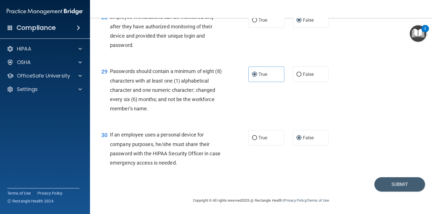
click at [353, 153] on div "30 If an employee uses a personal device for company purposes, he/she must shar…" at bounding box center [261, 150] width 328 height 54
click at [393, 182] on button "Submit" at bounding box center [400, 185] width 51 height 14
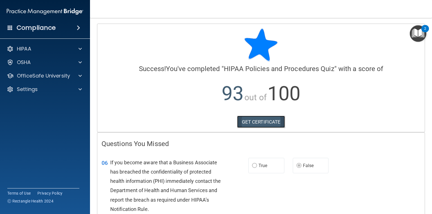
click at [258, 123] on link "GET CERTIFICATE" at bounding box center [261, 122] width 48 height 12
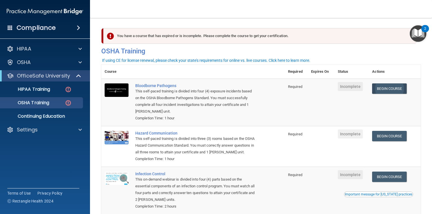
click at [383, 90] on link "Begin Course" at bounding box center [389, 89] width 34 height 10
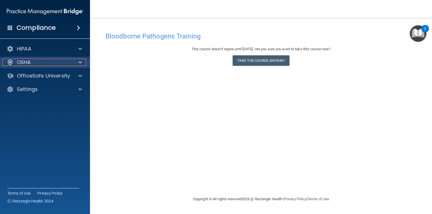
click at [82, 63] on span at bounding box center [80, 62] width 3 height 7
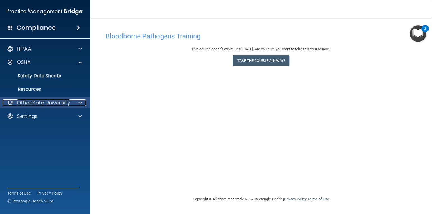
click at [78, 102] on div at bounding box center [79, 103] width 14 height 7
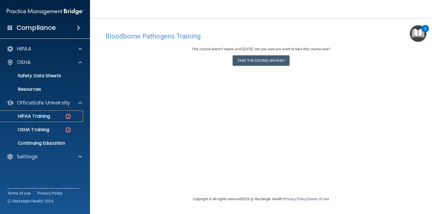
click at [41, 115] on p "HIPAA Training" at bounding box center [27, 117] width 46 height 6
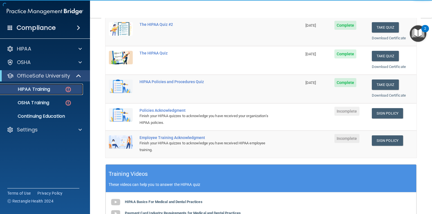
scroll to position [90, 0]
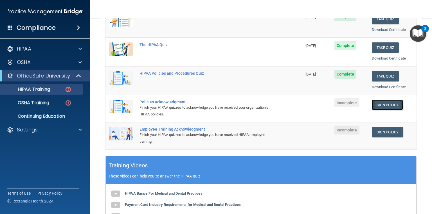
click at [376, 105] on link "Sign Policy" at bounding box center [387, 105] width 31 height 10
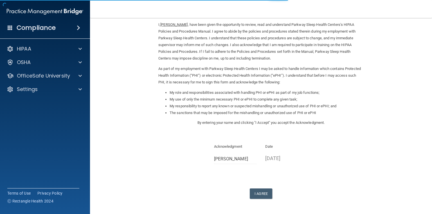
scroll to position [43, 0]
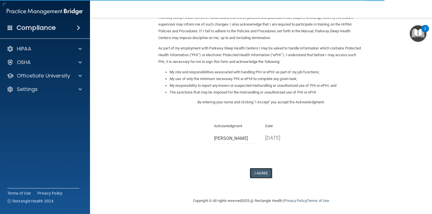
click at [261, 173] on button "I Agree" at bounding box center [261, 173] width 23 height 10
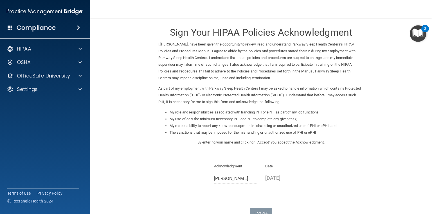
scroll to position [0, 0]
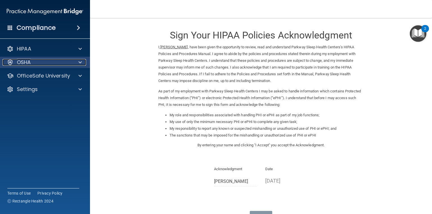
click at [77, 61] on div at bounding box center [79, 62] width 14 height 7
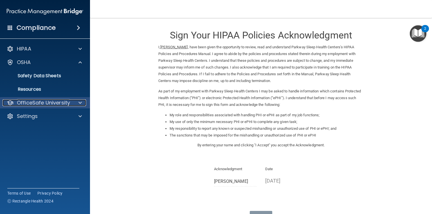
click at [74, 103] on div at bounding box center [79, 103] width 14 height 7
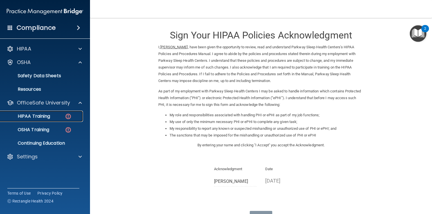
click at [41, 116] on p "HIPAA Training" at bounding box center [27, 117] width 46 height 6
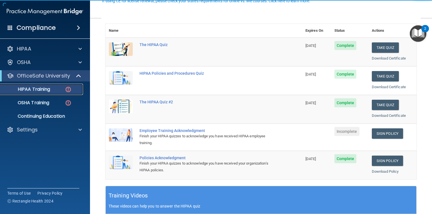
scroll to position [68, 0]
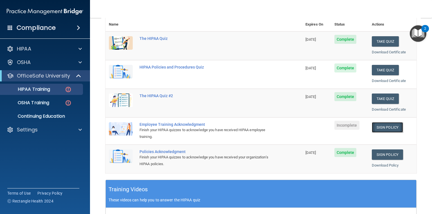
click at [385, 126] on link "Sign Policy" at bounding box center [387, 127] width 31 height 10
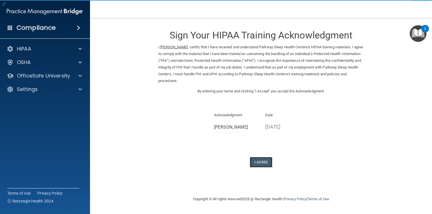
click at [263, 164] on button "I Agree" at bounding box center [261, 162] width 23 height 10
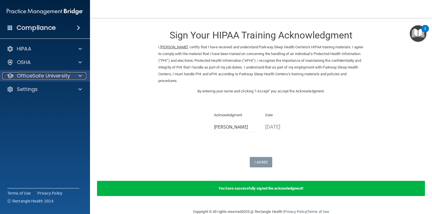
click at [78, 77] on div at bounding box center [79, 76] width 14 height 7
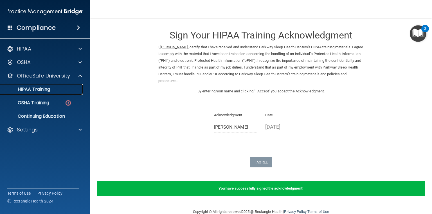
click at [46, 91] on p "HIPAA Training" at bounding box center [27, 90] width 46 height 6
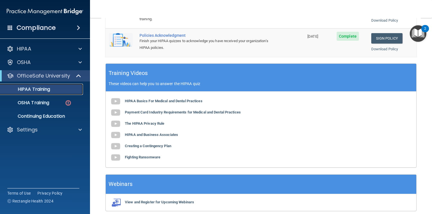
scroll to position [208, 0]
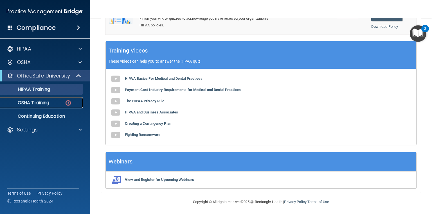
click at [43, 102] on p "OSHA Training" at bounding box center [27, 103] width 46 height 6
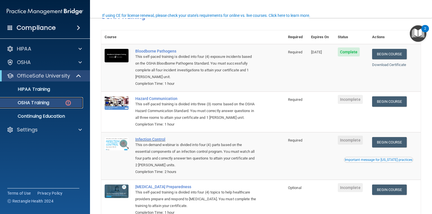
scroll to position [45, 0]
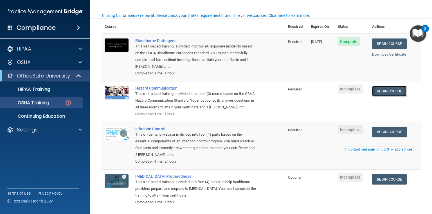
click at [378, 92] on link "Begin Course" at bounding box center [389, 91] width 34 height 10
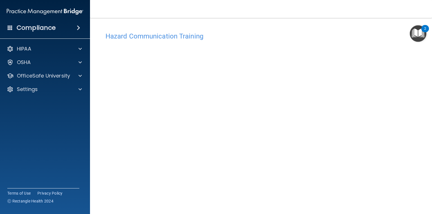
click at [409, 176] on div "Hazard Communication Training This course doesn’t expire until . Are you sure y…" at bounding box center [261, 132] width 320 height 207
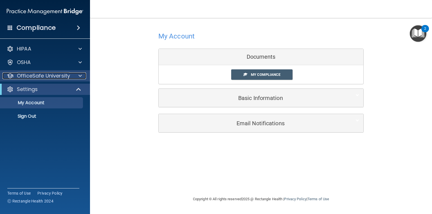
click at [80, 76] on span at bounding box center [80, 76] width 3 height 7
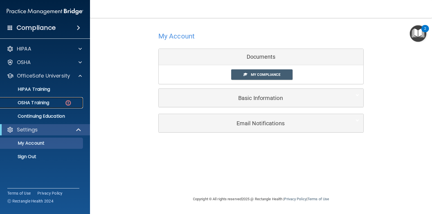
click at [47, 103] on p "OSHA Training" at bounding box center [27, 103] width 46 height 6
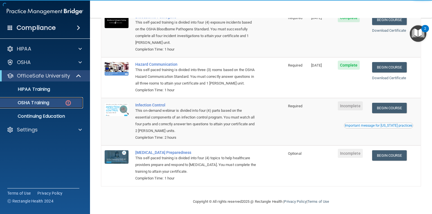
scroll to position [71, 0]
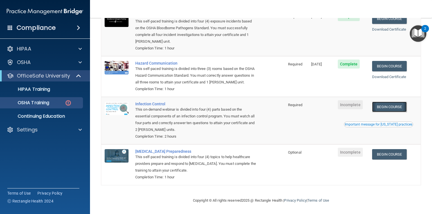
click at [388, 108] on link "Begin Course" at bounding box center [389, 107] width 34 height 10
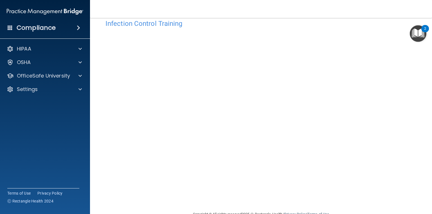
scroll to position [26, 0]
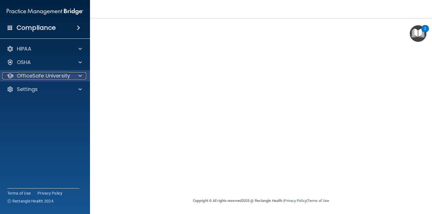
click at [78, 75] on div at bounding box center [79, 76] width 14 height 7
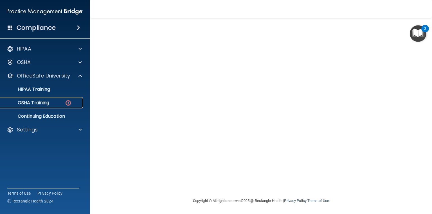
click at [55, 104] on div "OSHA Training" at bounding box center [42, 103] width 77 height 6
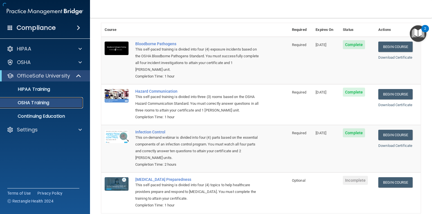
scroll to position [55, 0]
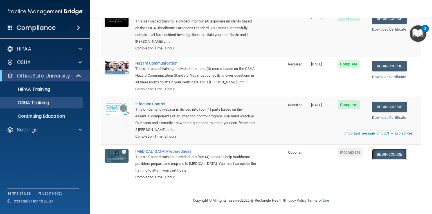
click at [397, 154] on link "Begin Course" at bounding box center [389, 154] width 34 height 10
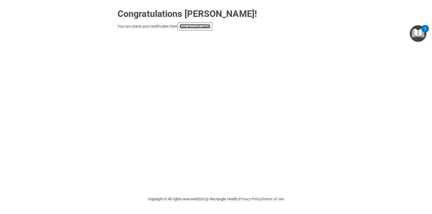
click at [202, 26] on link "your account page!" at bounding box center [195, 26] width 31 height 4
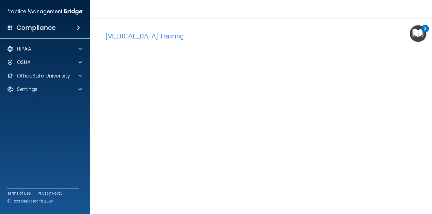
scroll to position [23, 0]
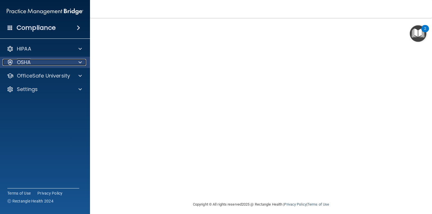
click at [80, 63] on span at bounding box center [80, 62] width 3 height 7
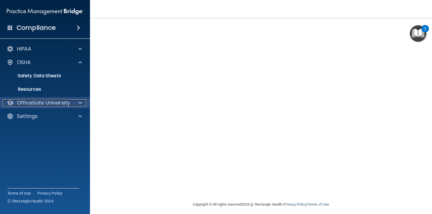
click at [79, 103] on span at bounding box center [80, 103] width 3 height 7
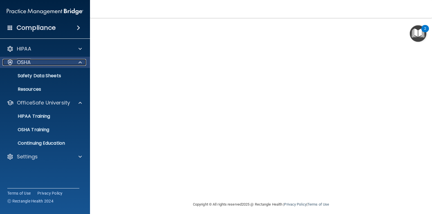
click at [79, 62] on span at bounding box center [80, 62] width 3 height 7
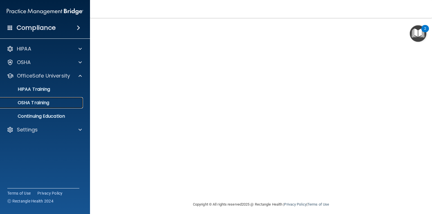
click at [43, 102] on p "OSHA Training" at bounding box center [27, 103] width 46 height 6
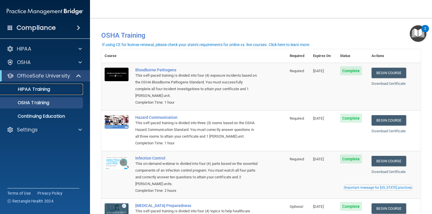
click at [42, 91] on p "HIPAA Training" at bounding box center [27, 90] width 46 height 6
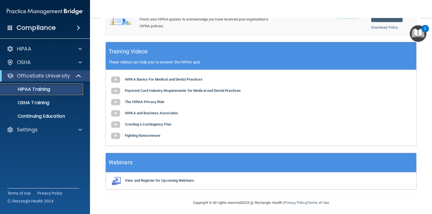
scroll to position [208, 0]
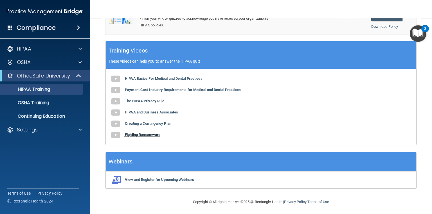
click at [139, 134] on b "Fighting Ransomware" at bounding box center [142, 135] width 35 height 4
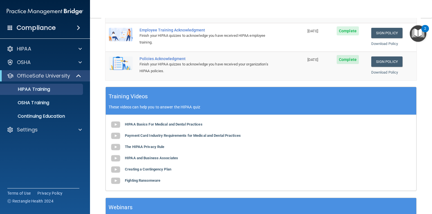
scroll to position [180, 0]
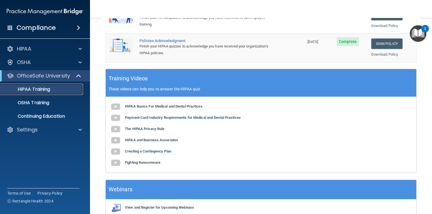
click at [48, 89] on p "HIPAA Training" at bounding box center [27, 90] width 46 height 6
click at [42, 105] on p "OSHA Training" at bounding box center [27, 103] width 46 height 6
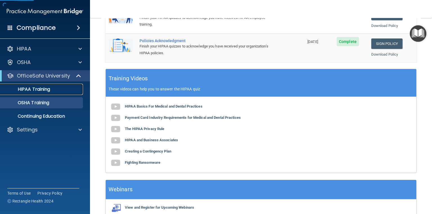
click at [41, 91] on p "HIPAA Training" at bounding box center [27, 90] width 46 height 6
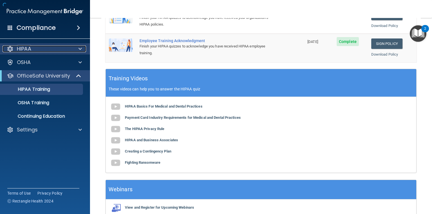
click at [81, 47] on span at bounding box center [80, 49] width 3 height 7
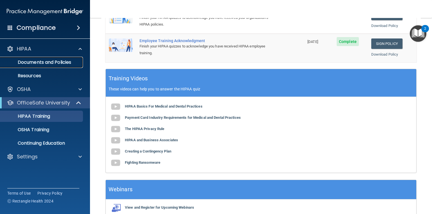
click at [51, 64] on p "Documents and Policies" at bounding box center [42, 63] width 77 height 6
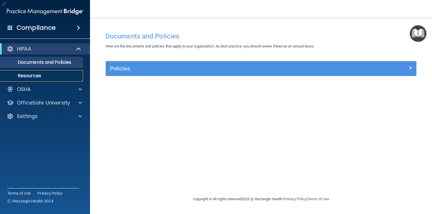
click at [39, 75] on p "Resources" at bounding box center [42, 76] width 77 height 6
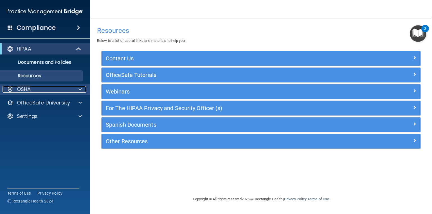
click at [82, 88] on div at bounding box center [79, 89] width 14 height 7
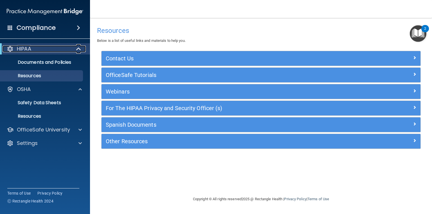
click at [79, 50] on span at bounding box center [79, 49] width 5 height 7
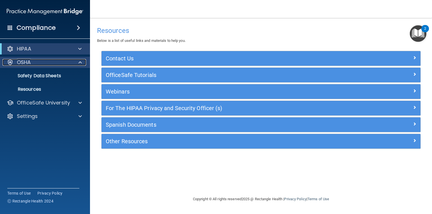
click at [79, 62] on span at bounding box center [80, 62] width 3 height 7
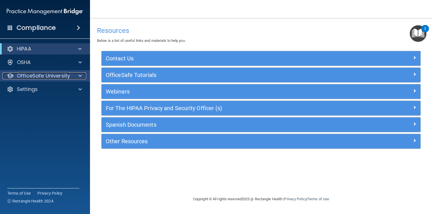
click at [79, 76] on span at bounding box center [80, 76] width 3 height 7
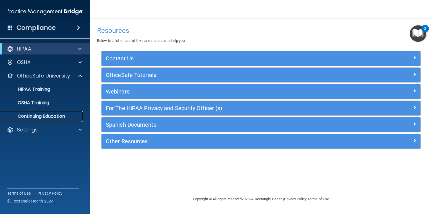
click at [42, 117] on p "Continuing Education" at bounding box center [42, 117] width 77 height 6
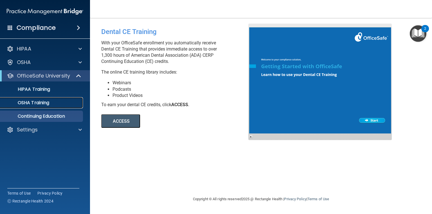
click at [41, 104] on p "OSHA Training" at bounding box center [27, 103] width 46 height 6
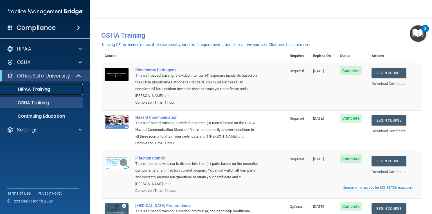
click at [46, 88] on p "HIPAA Training" at bounding box center [27, 90] width 46 height 6
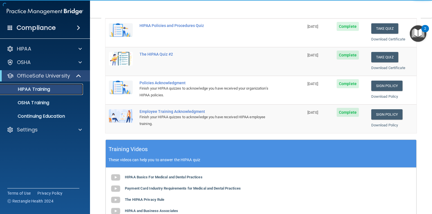
scroll to position [113, 0]
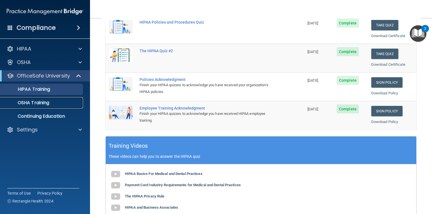
click at [43, 105] on p "OSHA Training" at bounding box center [27, 103] width 46 height 6
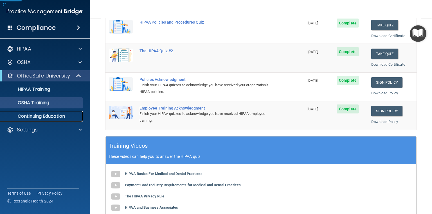
click at [44, 115] on p "Continuing Education" at bounding box center [42, 117] width 77 height 6
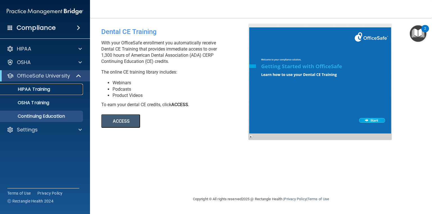
click at [33, 92] on p "HIPAA Training" at bounding box center [27, 90] width 46 height 6
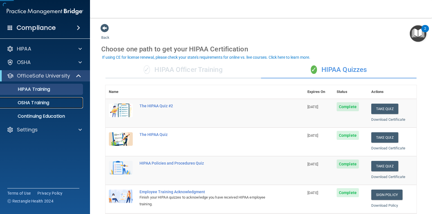
click at [36, 103] on p "OSHA Training" at bounding box center [27, 103] width 46 height 6
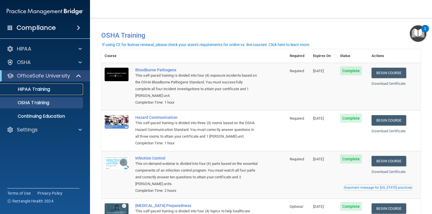
click at [43, 91] on p "HIPAA Training" at bounding box center [27, 90] width 46 height 6
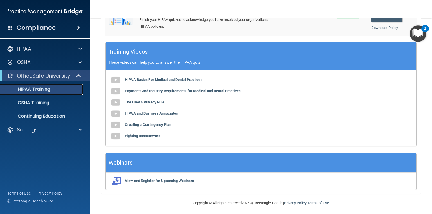
scroll to position [208, 0]
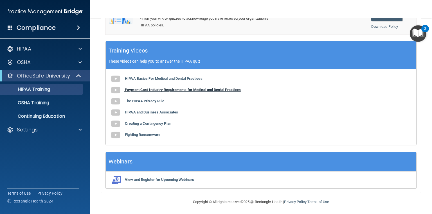
click at [139, 89] on b "Payment Card Industry Requirements for Medical and Dental Practices" at bounding box center [183, 90] width 116 height 4
click at [45, 90] on p "HIPAA Training" at bounding box center [27, 90] width 46 height 6
click at [48, 101] on p "OSHA Training" at bounding box center [27, 103] width 46 height 6
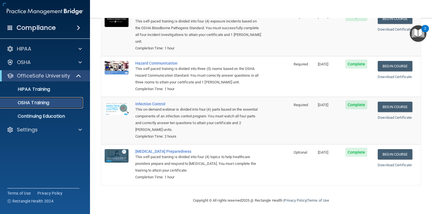
scroll to position [55, 0]
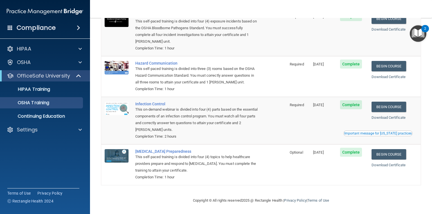
click at [390, 133] on div "Important message for [US_STATE] practices" at bounding box center [378, 133] width 68 height 3
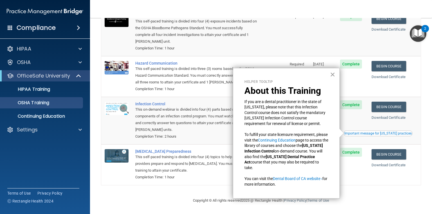
click at [333, 74] on button "×" at bounding box center [332, 74] width 5 height 9
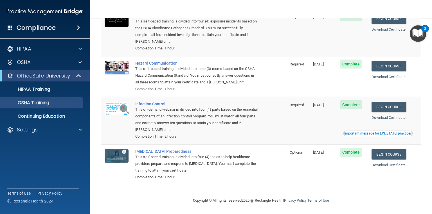
click at [326, 128] on td "[DATE]" at bounding box center [323, 121] width 27 height 48
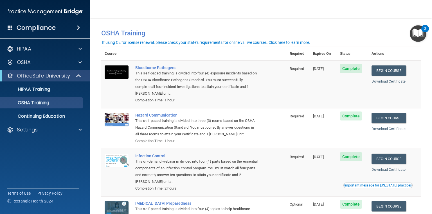
scroll to position [0, 0]
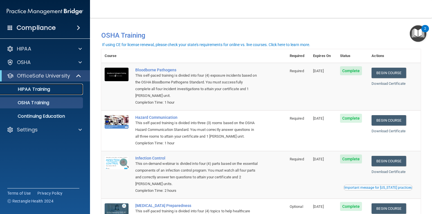
click at [33, 92] on link "HIPAA Training" at bounding box center [38, 89] width 89 height 11
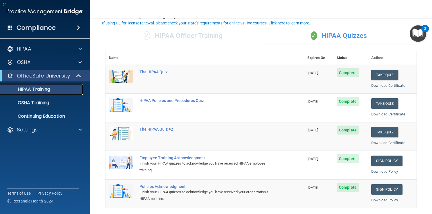
scroll to position [90, 0]
